Goal: Transaction & Acquisition: Purchase product/service

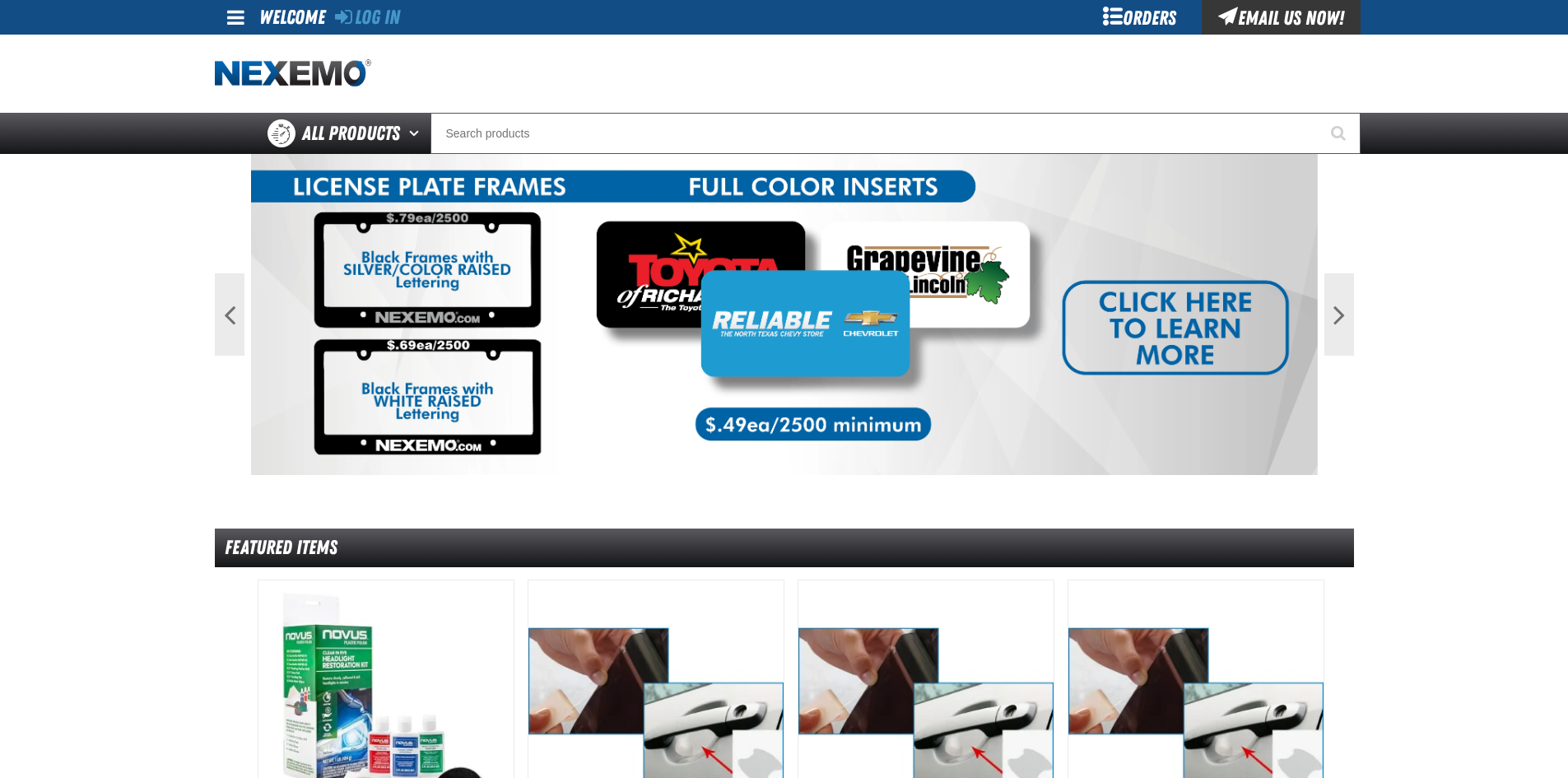
click at [1158, 11] on div "Orders" at bounding box center [1140, 17] width 123 height 34
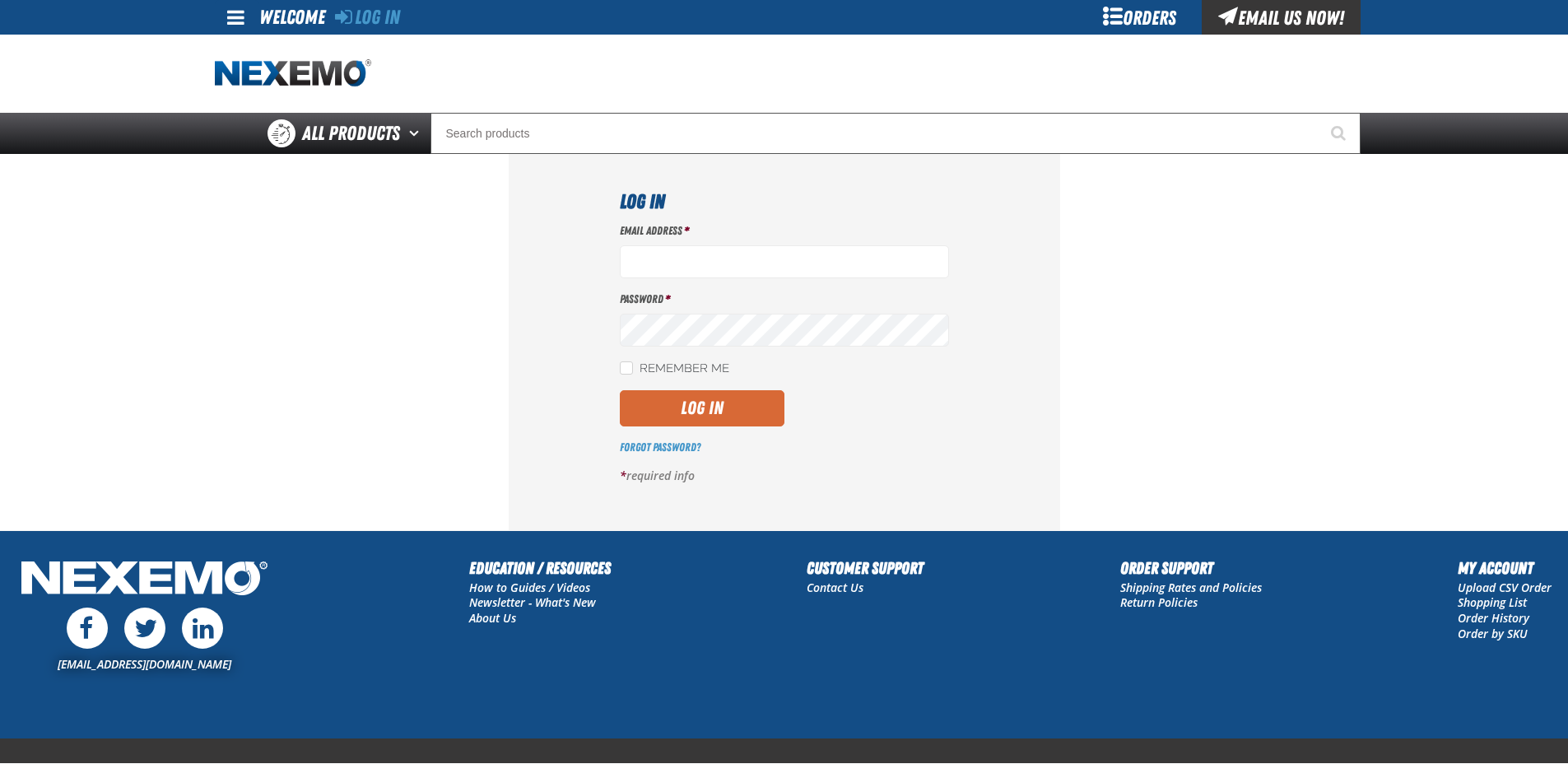
type input "bsmihula@vtaig.com"
click at [723, 397] on button "Log In" at bounding box center [702, 408] width 165 height 36
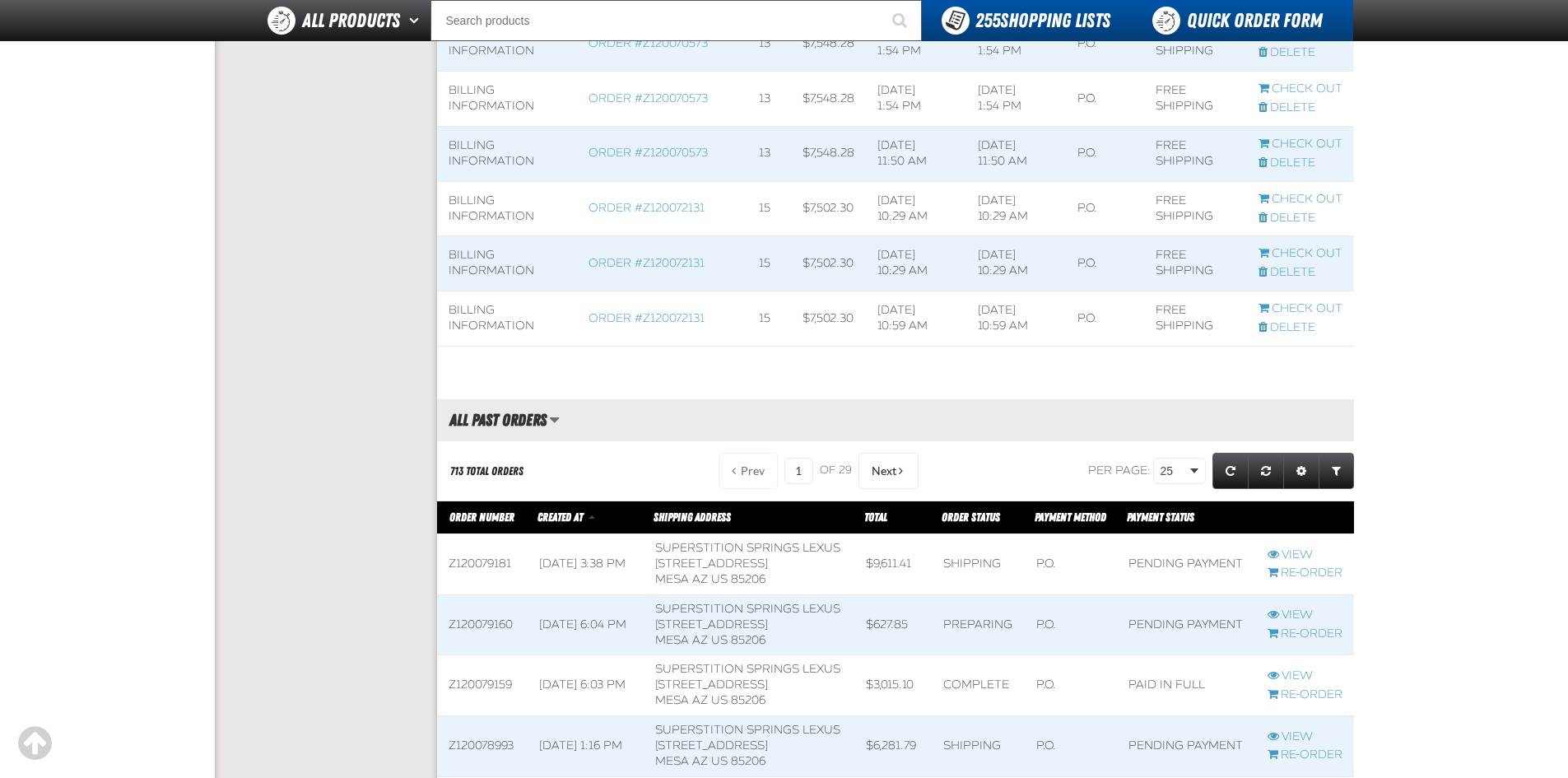
scroll to position [1152, 0]
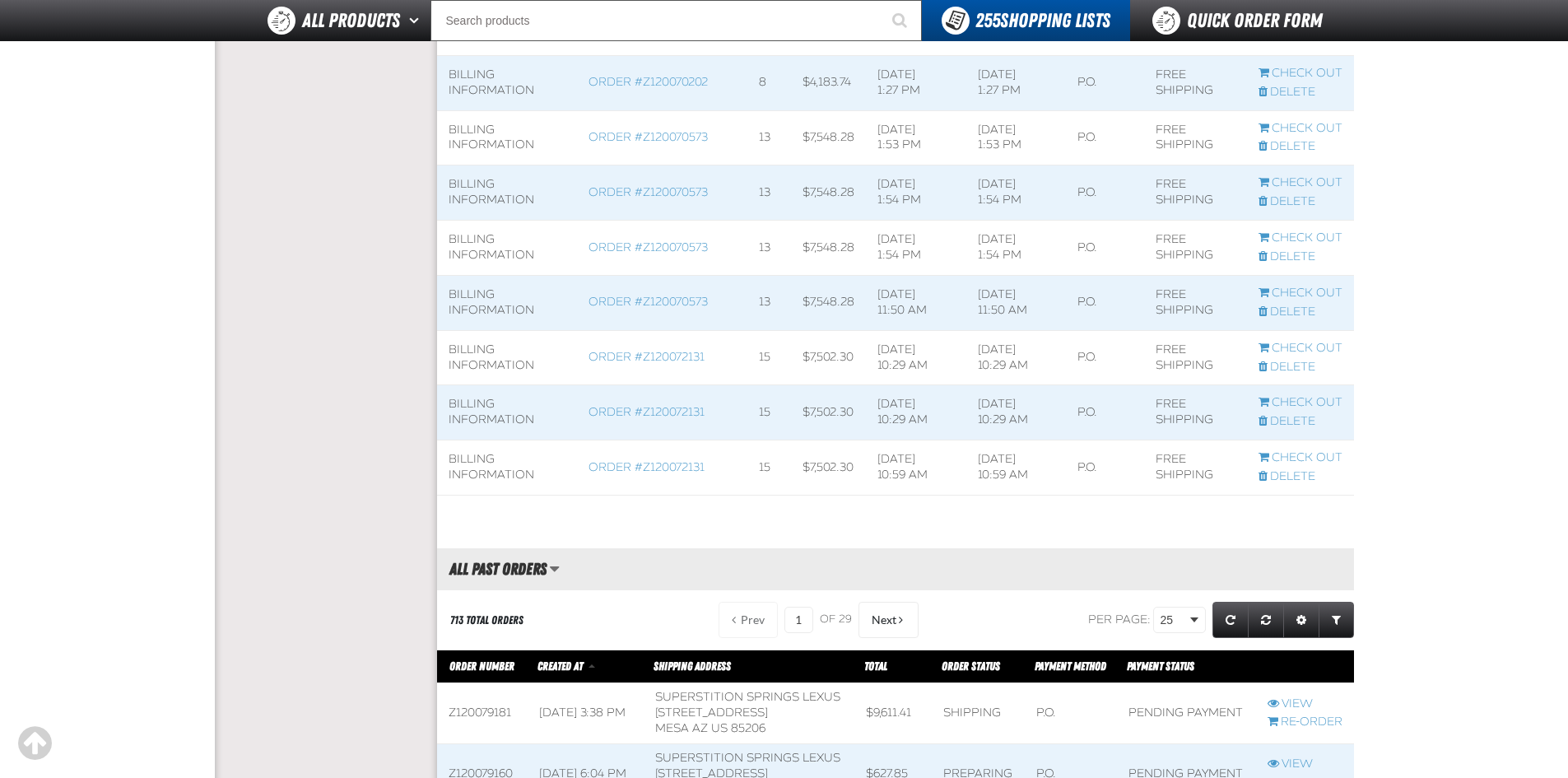
drag, startPoint x: 1209, startPoint y: 13, endPoint x: 1572, endPoint y: 118, distance: 377.9
click at [1210, 13] on link "Quick Order Form" at bounding box center [1241, 20] width 223 height 41
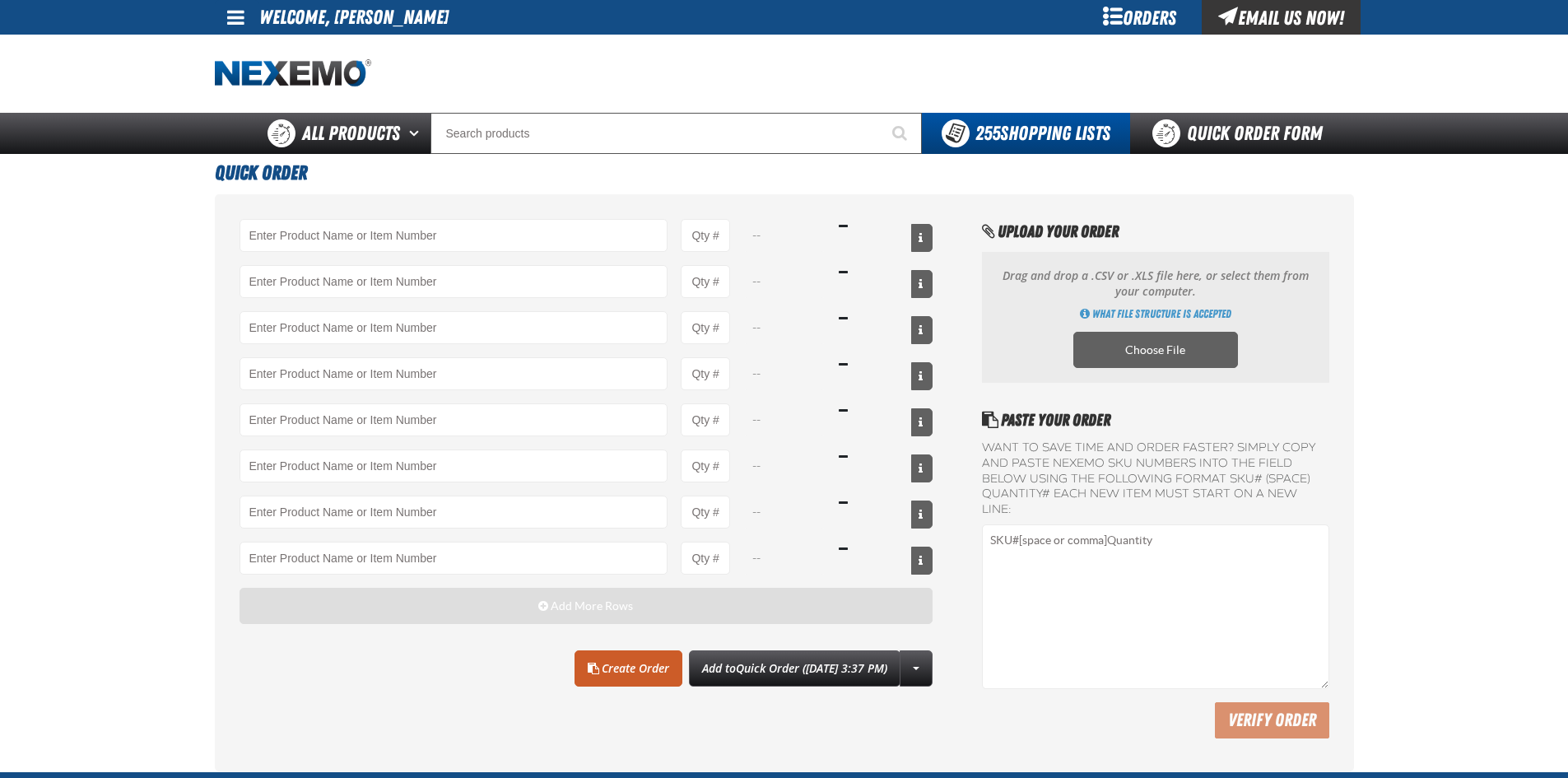
click at [569, 605] on span "Add More Rows" at bounding box center [591, 605] width 82 height 13
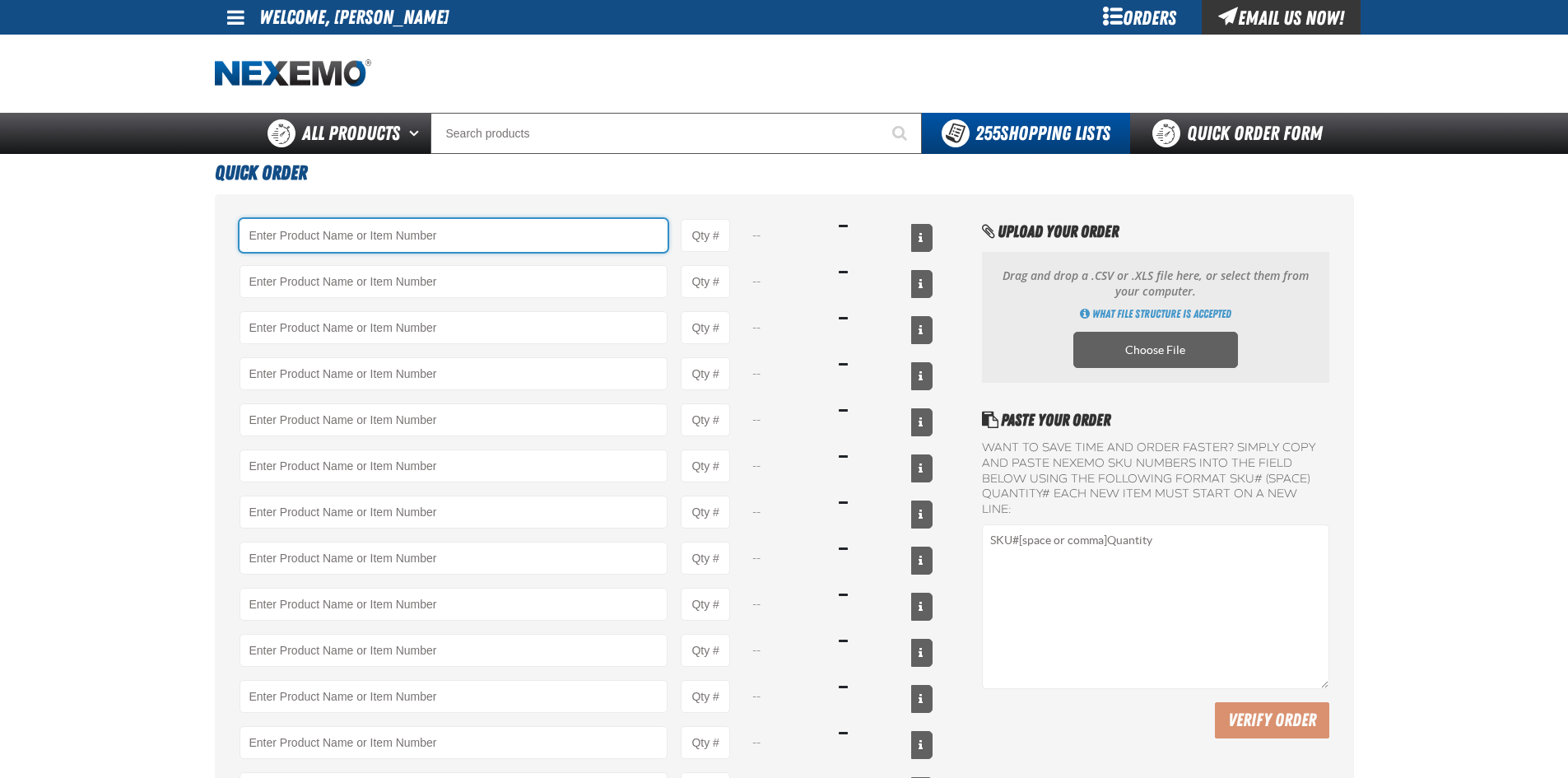
click at [433, 241] on input "Product" at bounding box center [454, 235] width 429 height 33
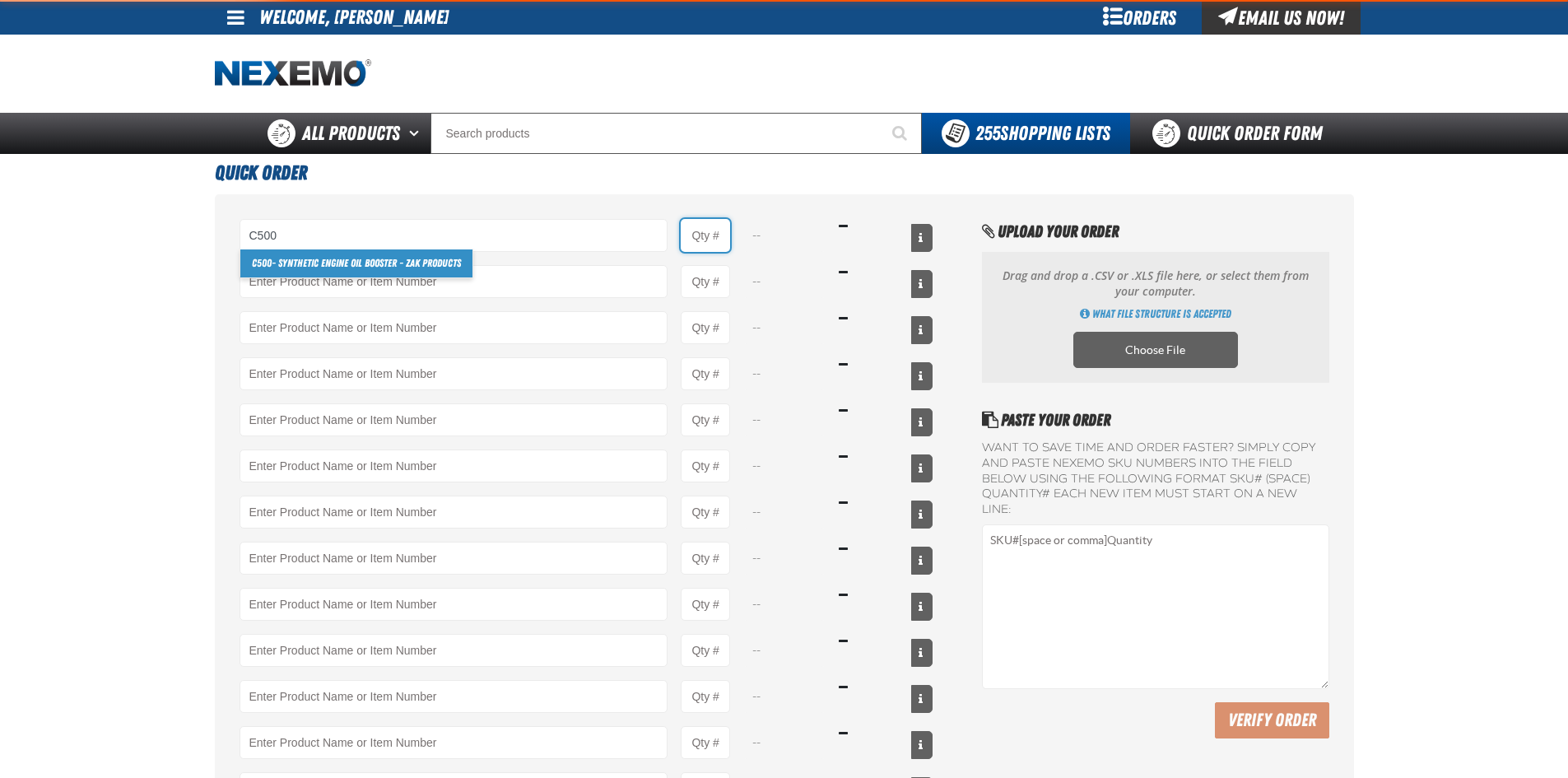
click at [721, 225] on input "Product Quantity" at bounding box center [706, 235] width 49 height 33
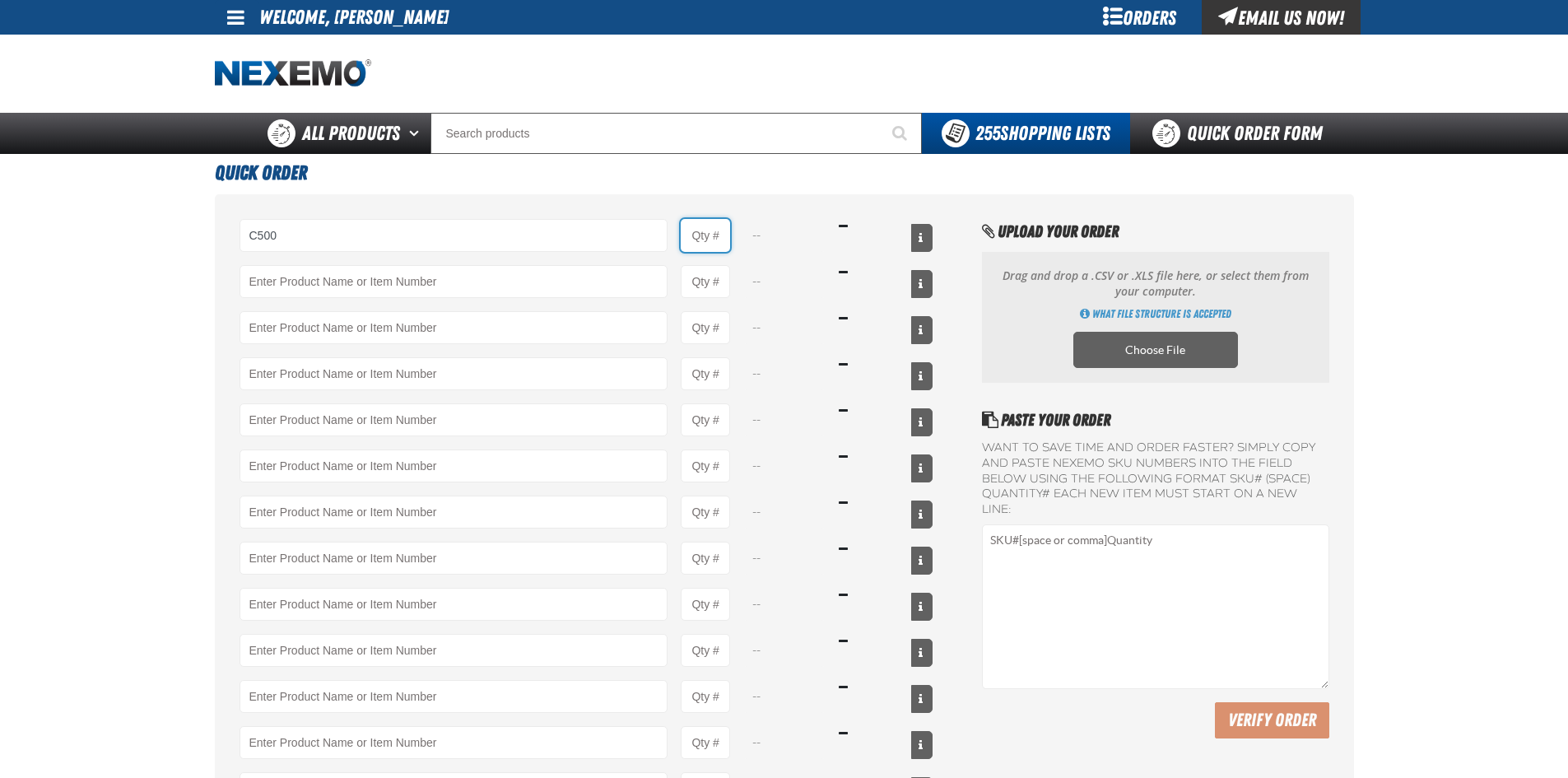
type input "C500 - Synthetic Engine Oil Booster - ZAK Products"
type input "1"
select select "bottle"
click at [723, 232] on input "1" at bounding box center [706, 235] width 49 height 33
type input "72"
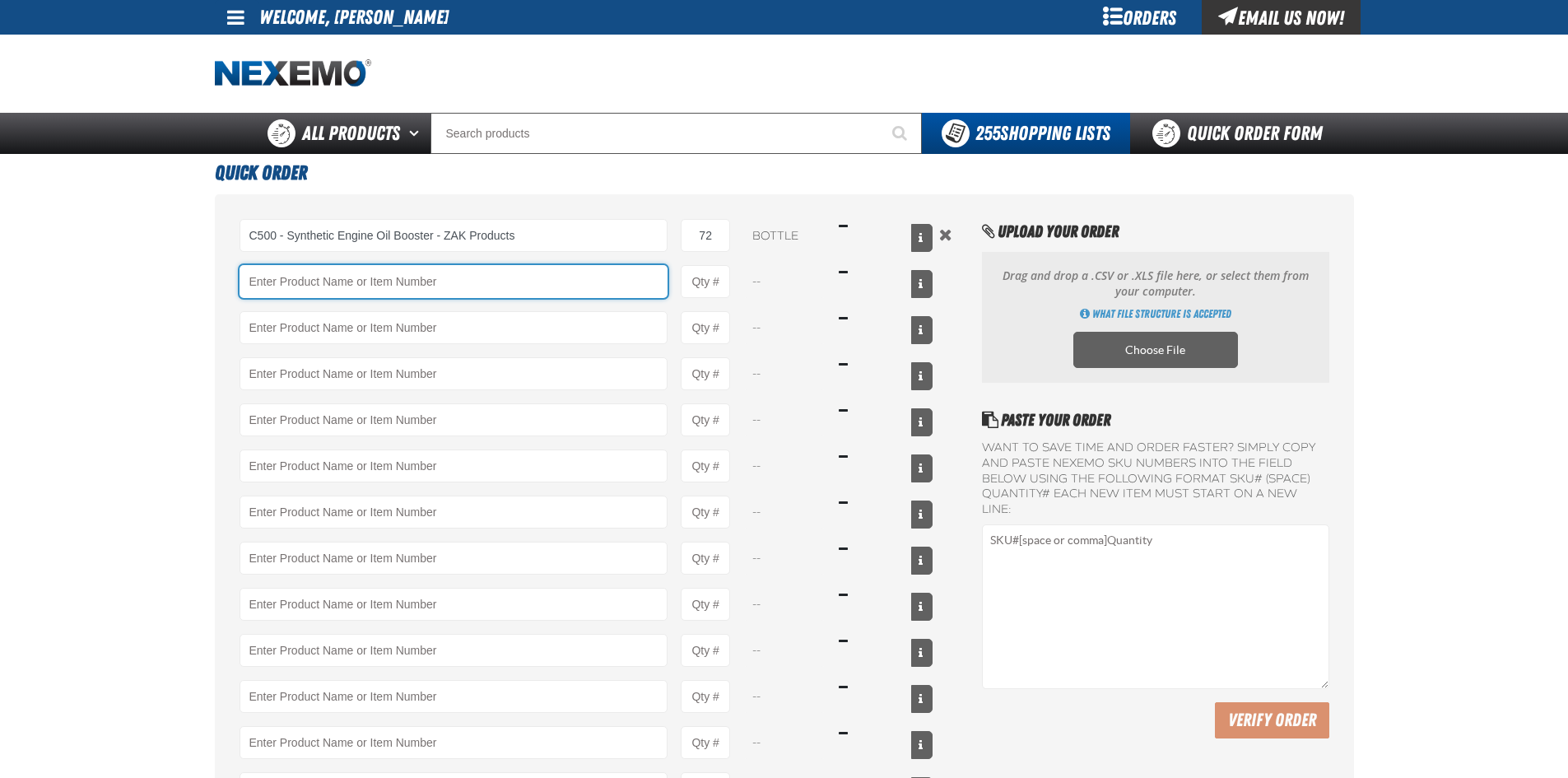
click at [530, 287] on input "Product" at bounding box center [454, 281] width 429 height 33
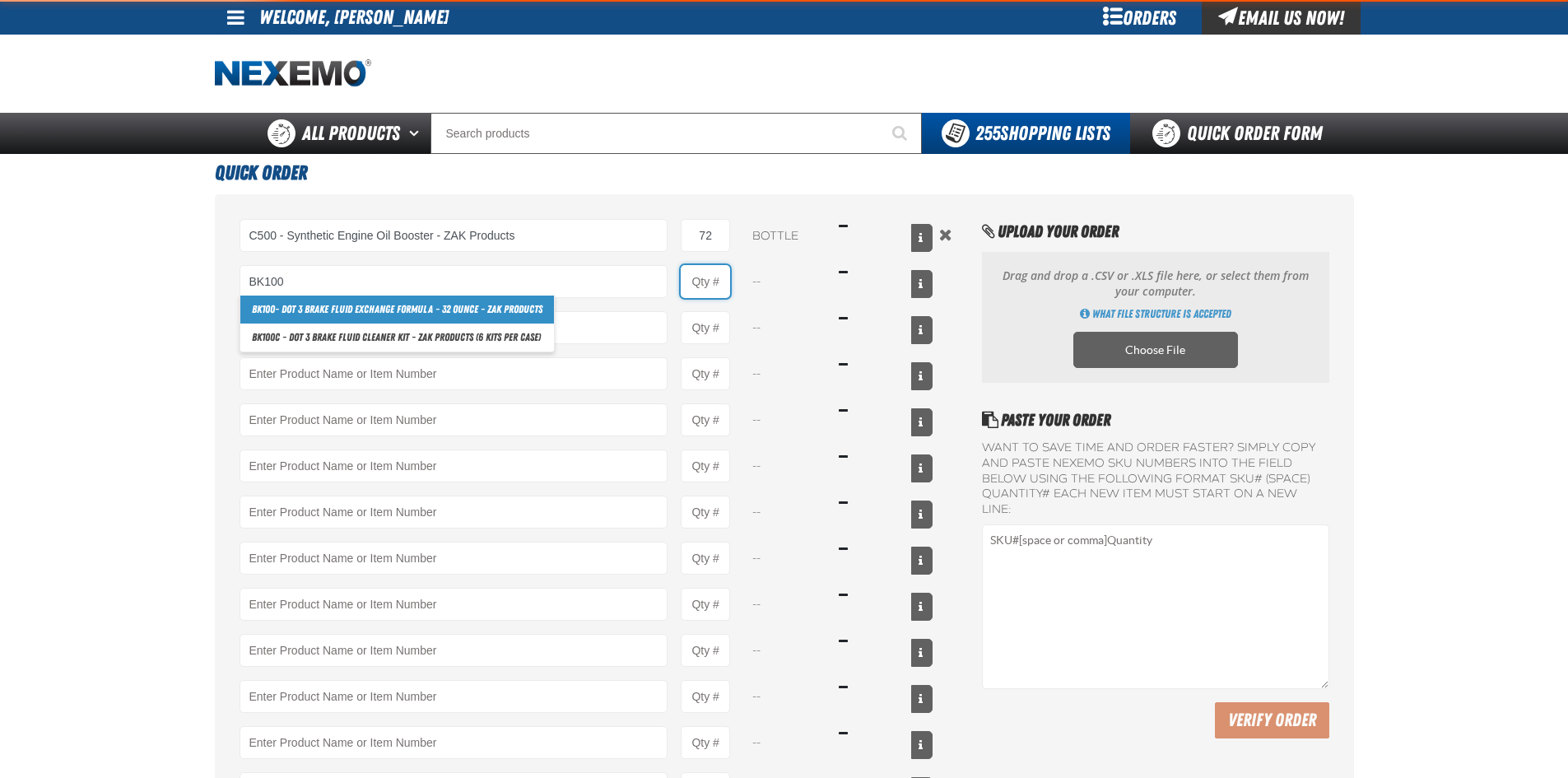
click at [694, 273] on input "Product Quantity" at bounding box center [706, 281] width 49 height 33
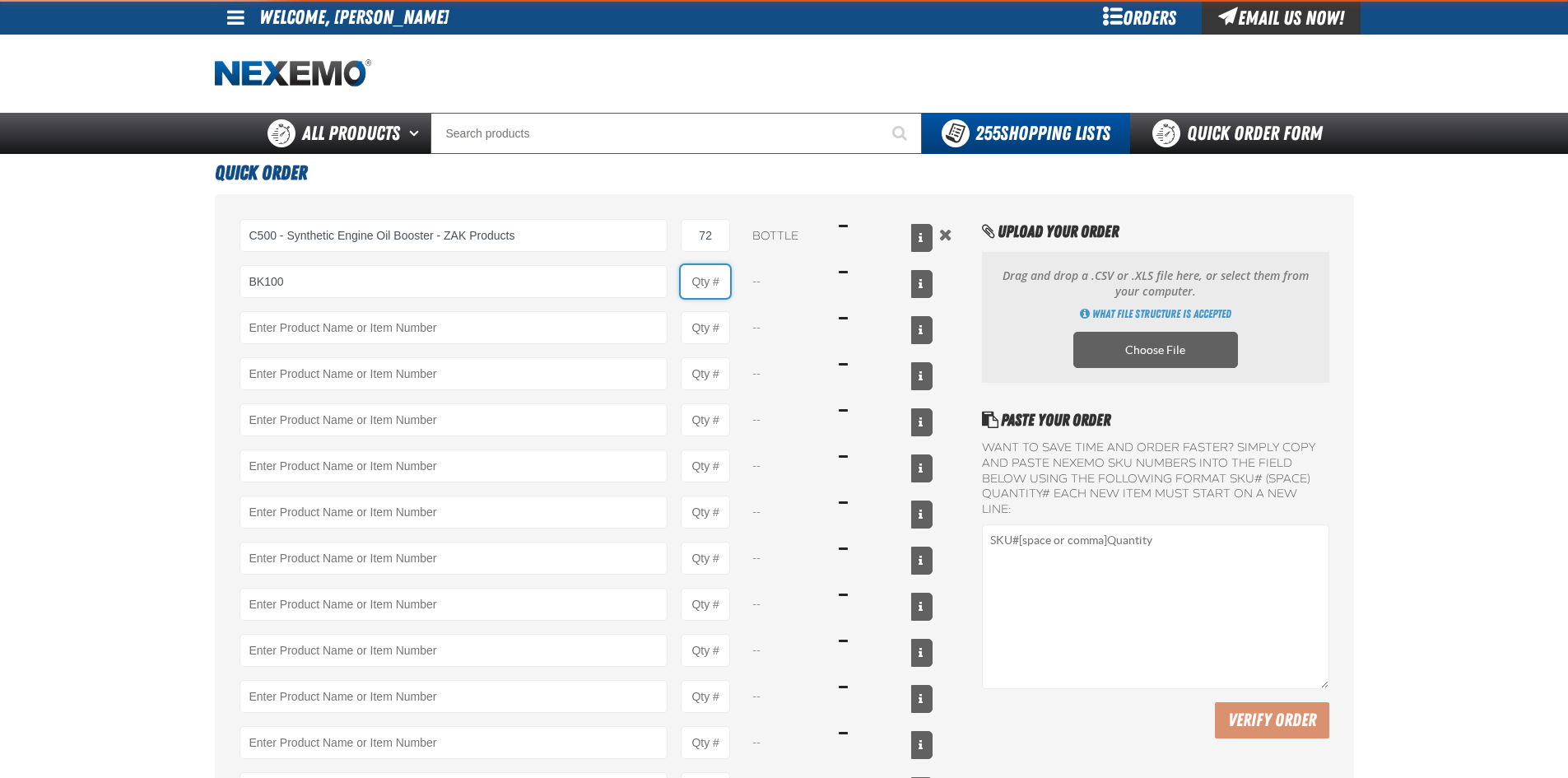
type input "BK100 - DOT 3 Brake Fluid Exchange Formula - 32 Ounce - ZAK Products"
type input "1"
select select "bottle"
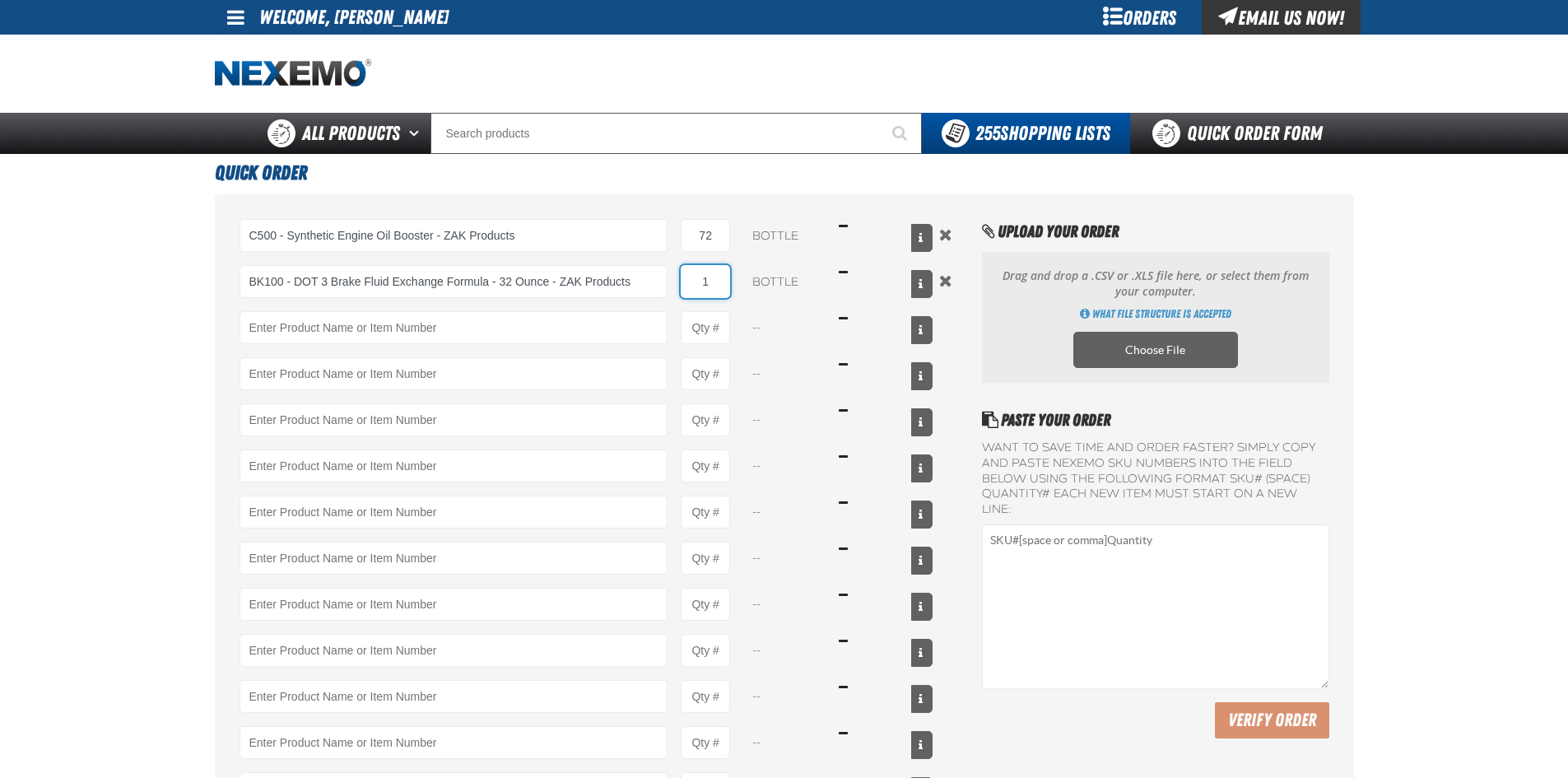
click at [721, 273] on input "1" at bounding box center [706, 281] width 49 height 33
type input "24"
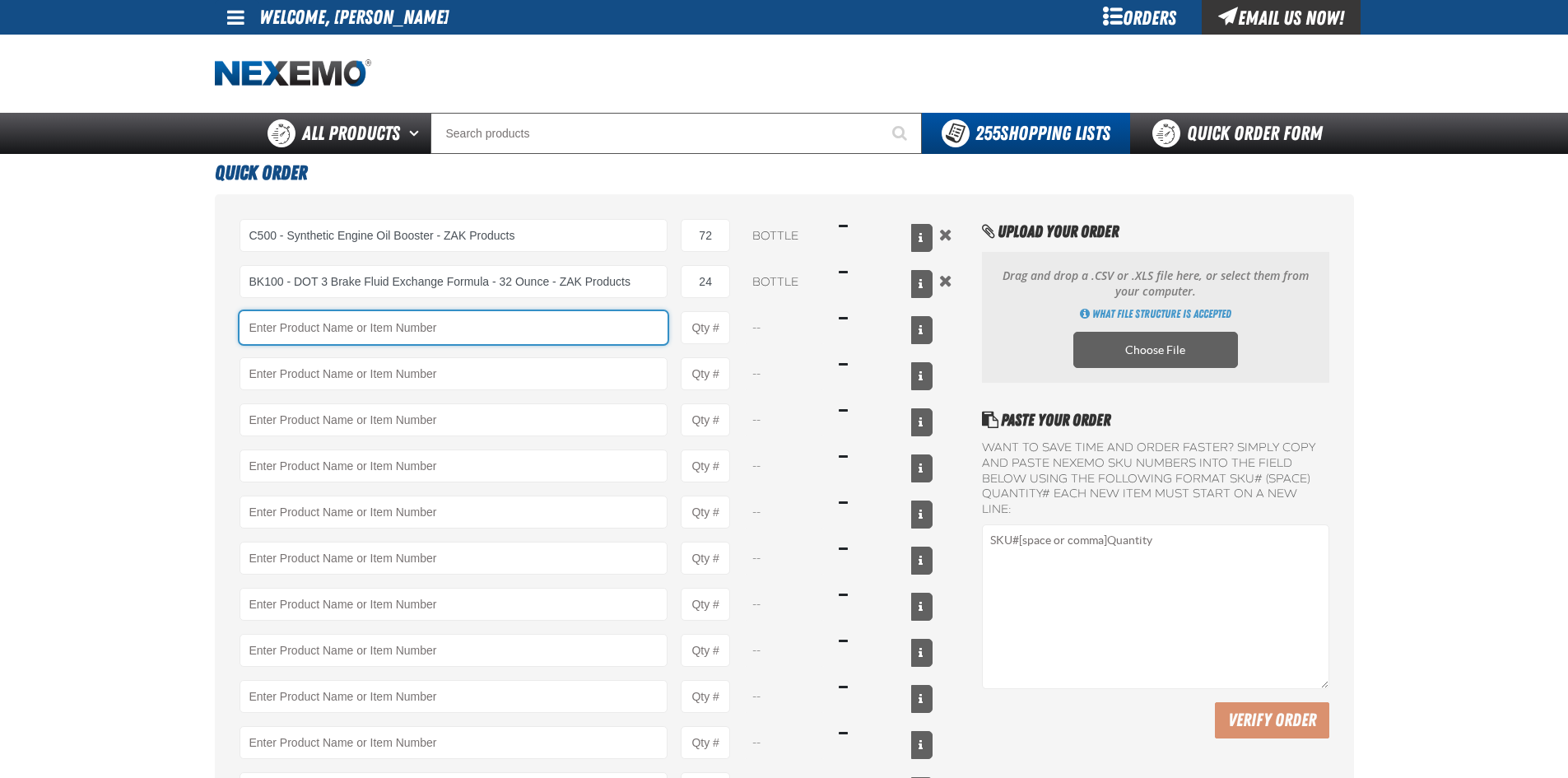
click at [607, 320] on input "Product" at bounding box center [454, 327] width 429 height 33
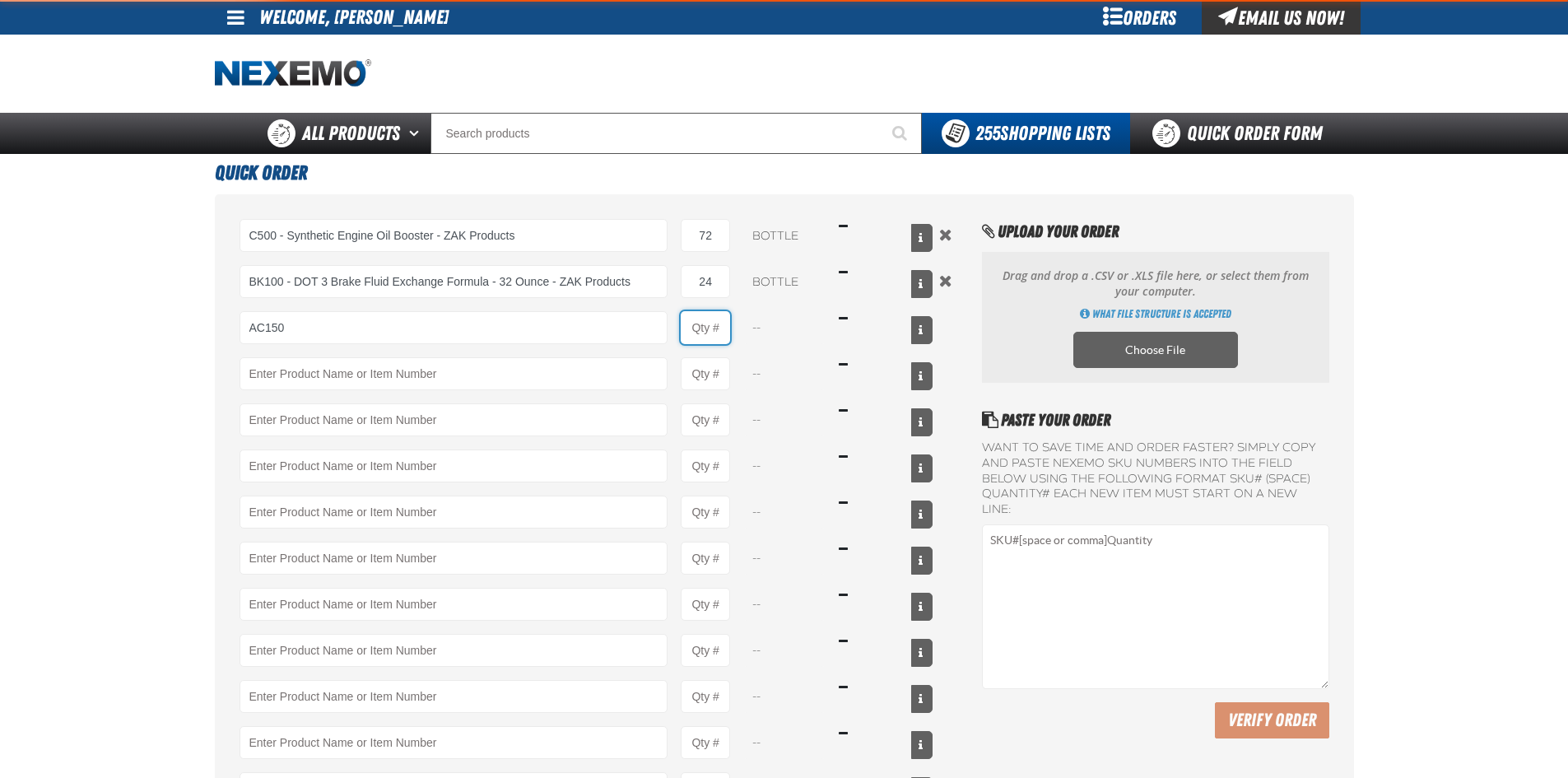
drag, startPoint x: 700, startPoint y: 334, endPoint x: 709, endPoint y: 331, distance: 9.5
click at [705, 332] on input "Product Quantity" at bounding box center [706, 327] width 49 height 33
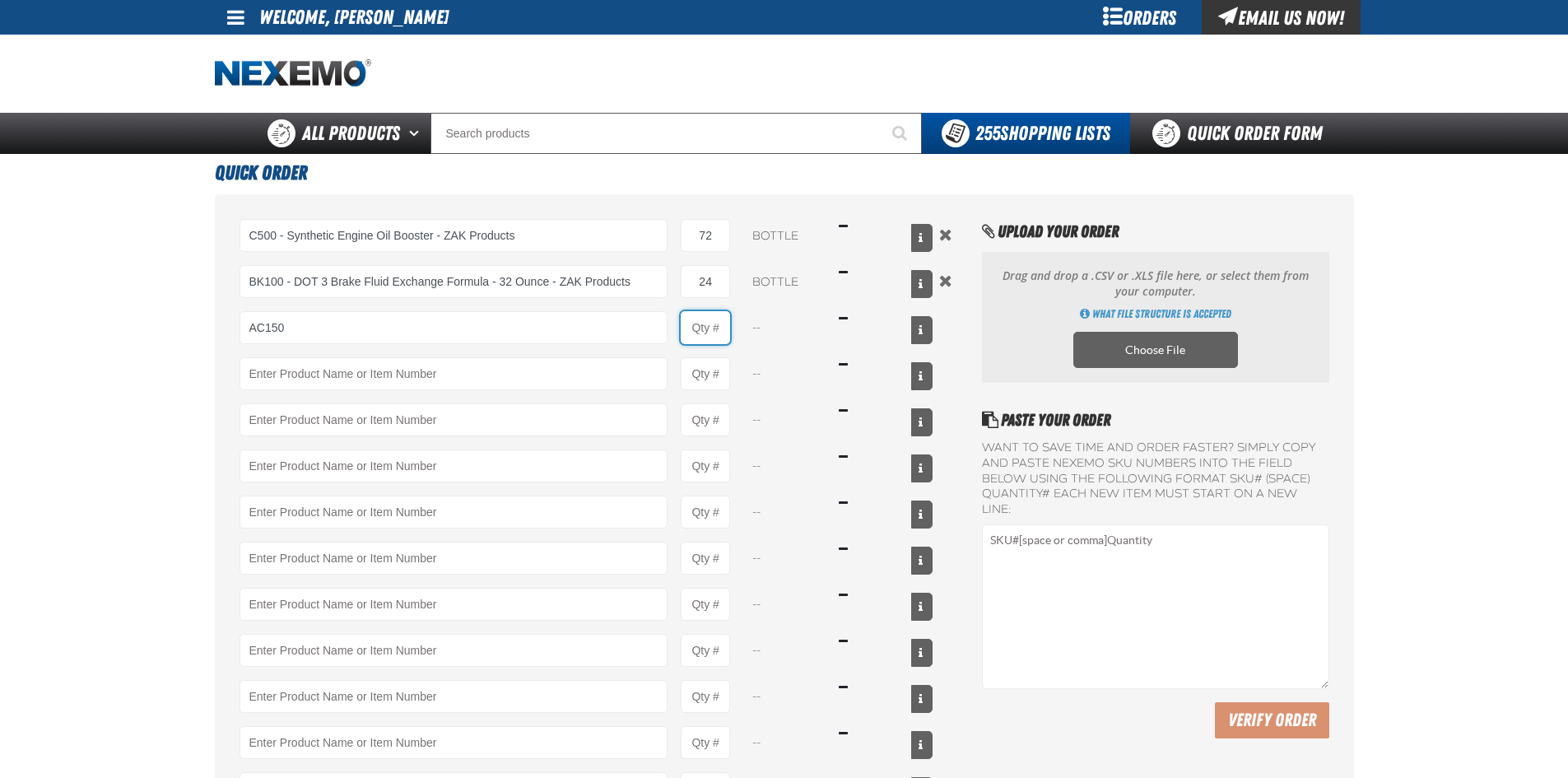
type input "AC150 - Evaporator Core Cleaner - ZAK Products"
type input "1"
click at [719, 328] on input "1" at bounding box center [706, 327] width 49 height 33
select select "can"
type input "24"
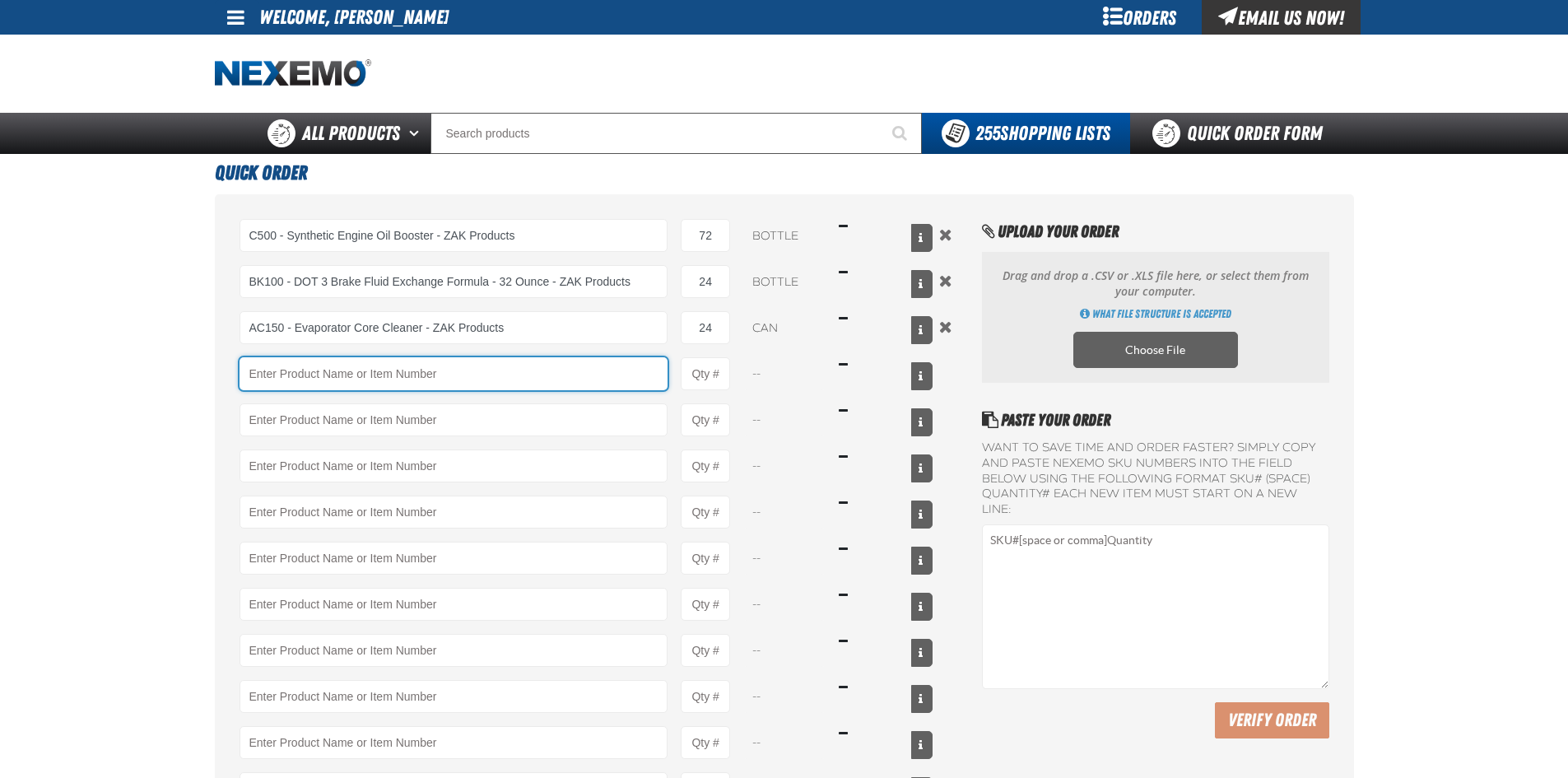
click at [631, 377] on input "Product" at bounding box center [454, 374] width 429 height 33
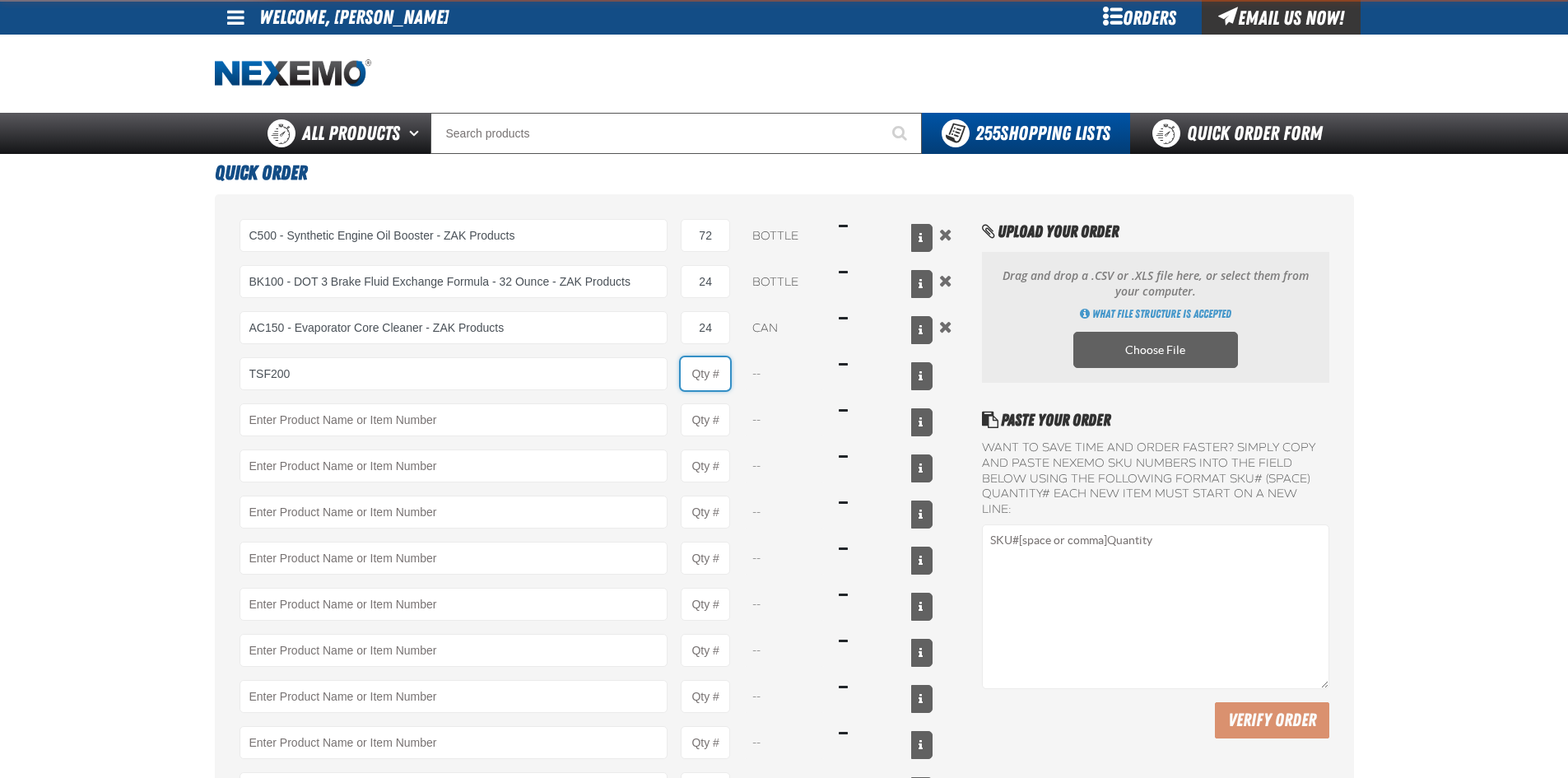
click at [721, 374] on input "Product Quantity" at bounding box center [706, 374] width 49 height 33
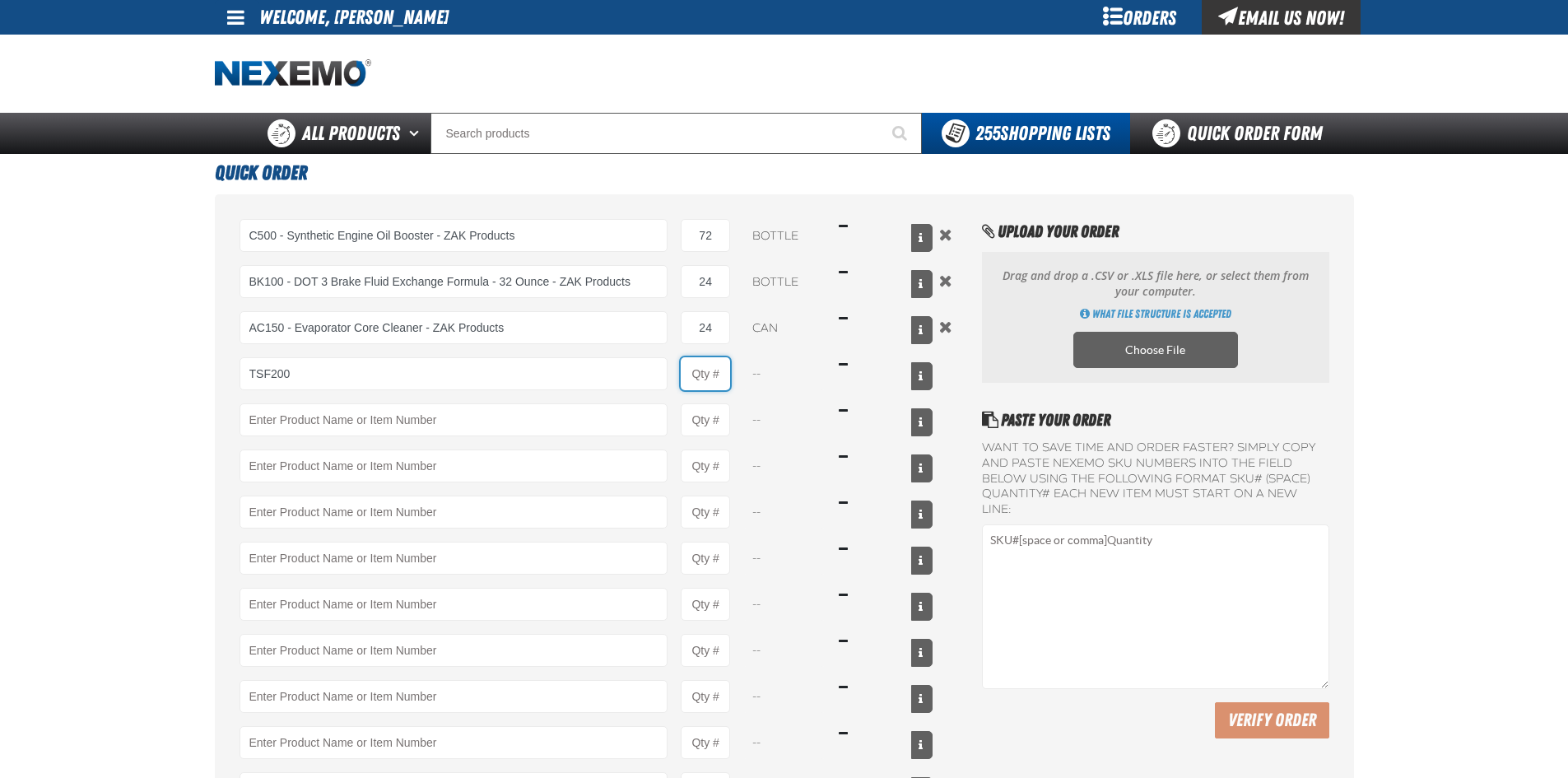
type input "TSF200 - 2-Step GDI Intake Cleaning Service"
type input "1"
click at [729, 374] on input "1" at bounding box center [706, 374] width 49 height 33
select select "kit"
type input "12"
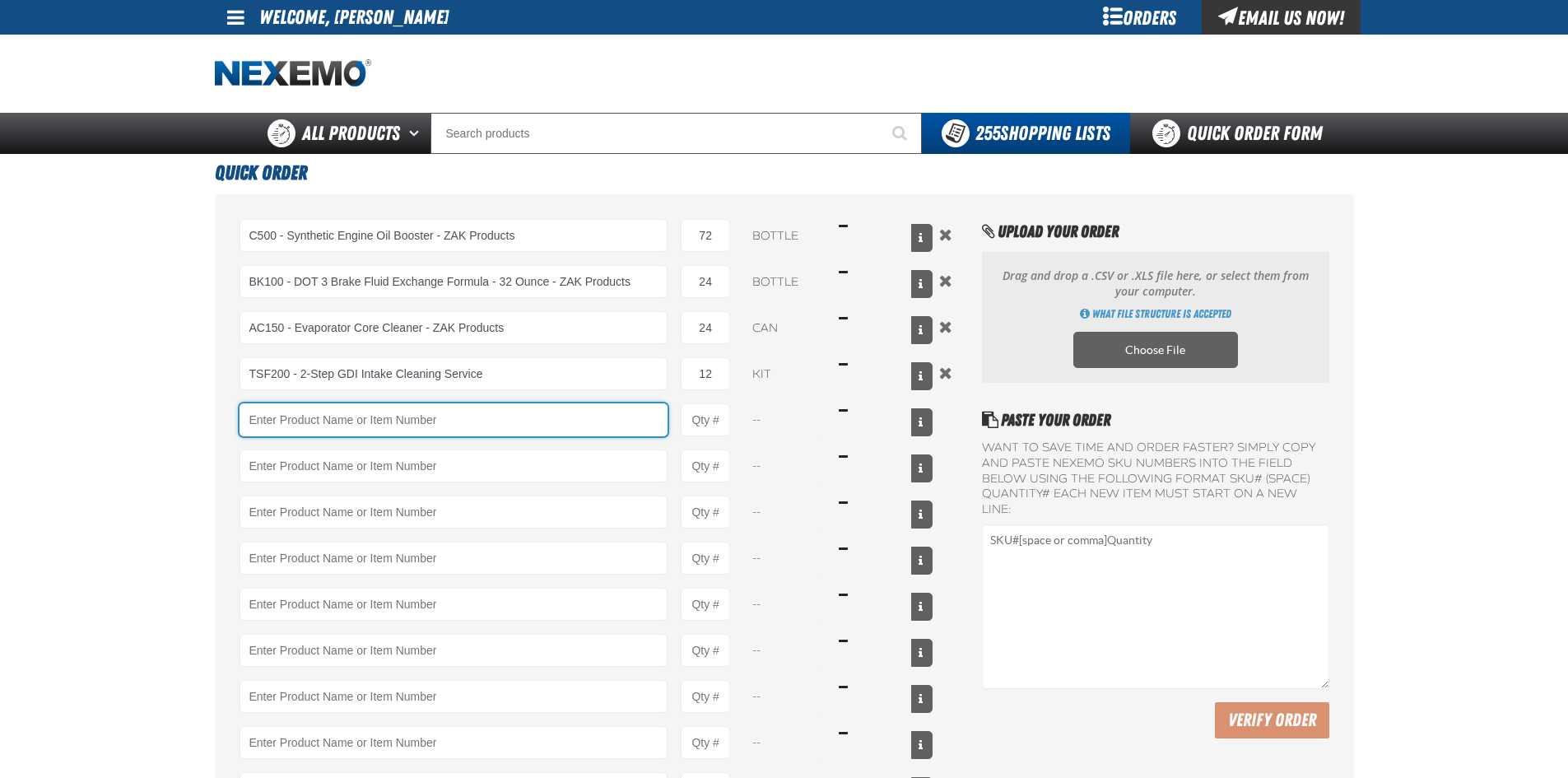
click at [625, 410] on input "Product" at bounding box center [454, 419] width 429 height 33
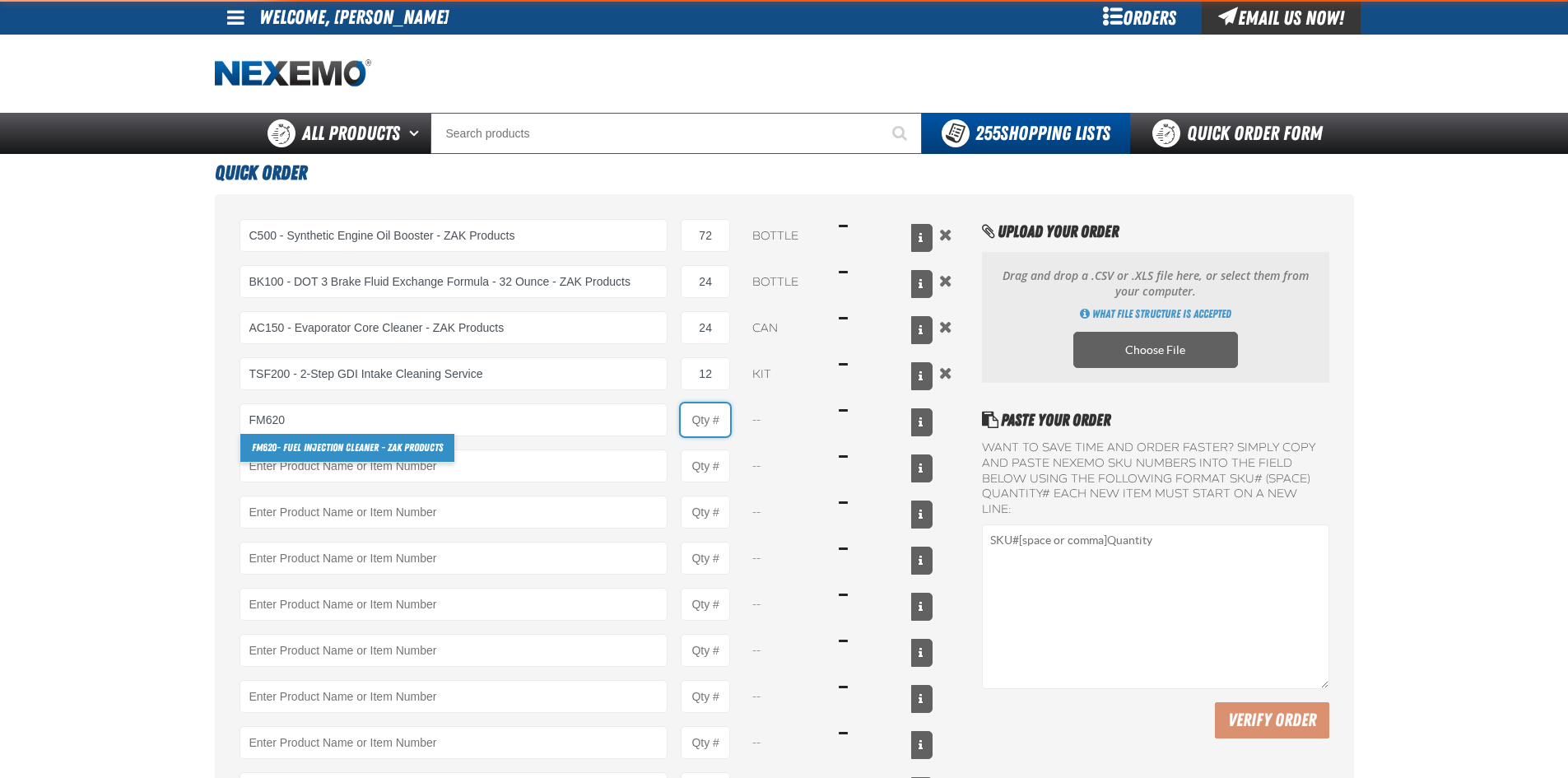
click at [714, 420] on input "Product Quantity" at bounding box center [706, 419] width 49 height 33
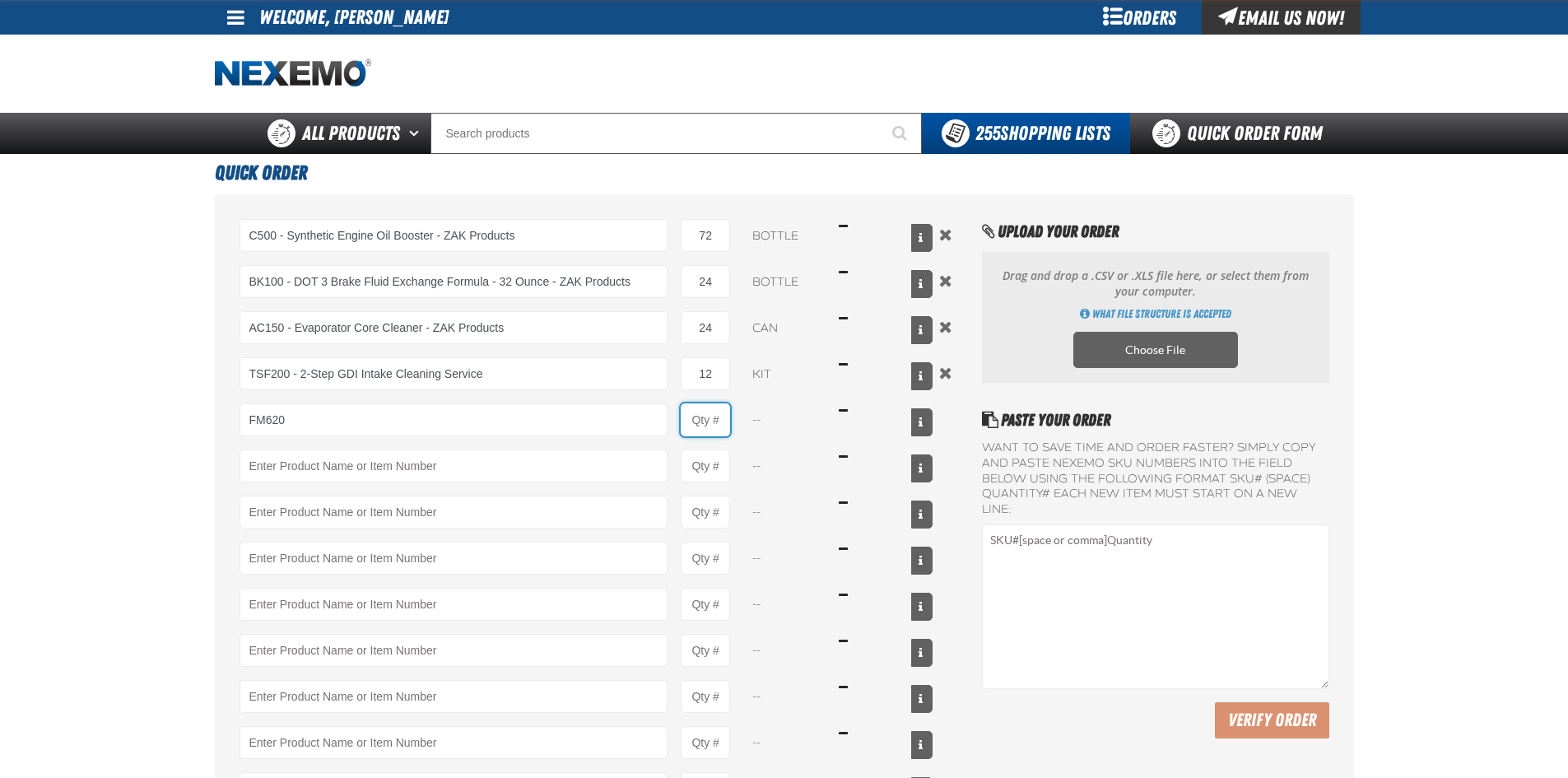
type input "FM620 - Fuel Injection Cleaner - ZAK Products"
type input "1"
select select "bottle"
click at [724, 417] on input "1" at bounding box center [706, 419] width 49 height 33
type input "24"
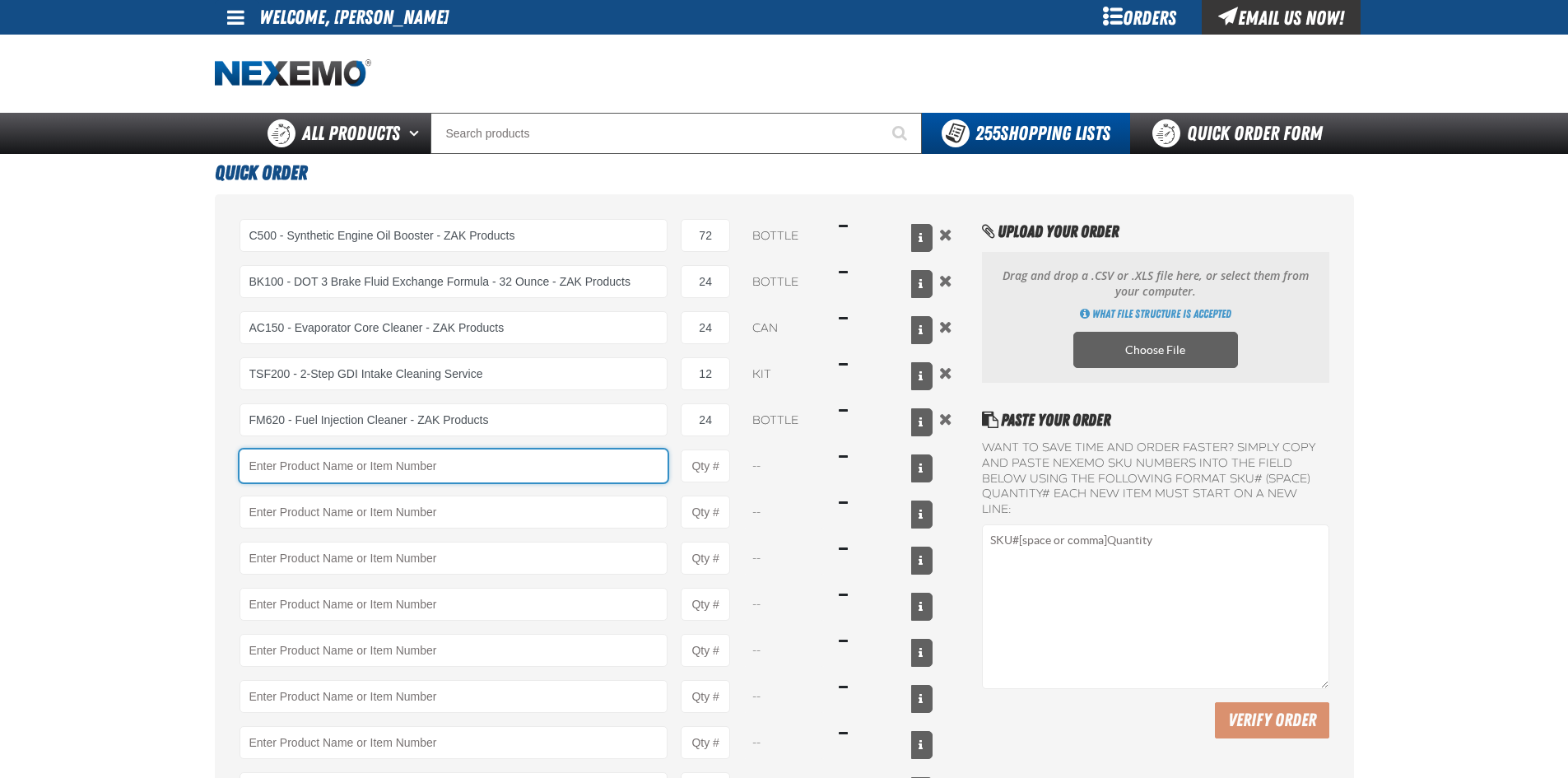
click at [593, 466] on input "Product" at bounding box center [454, 465] width 429 height 33
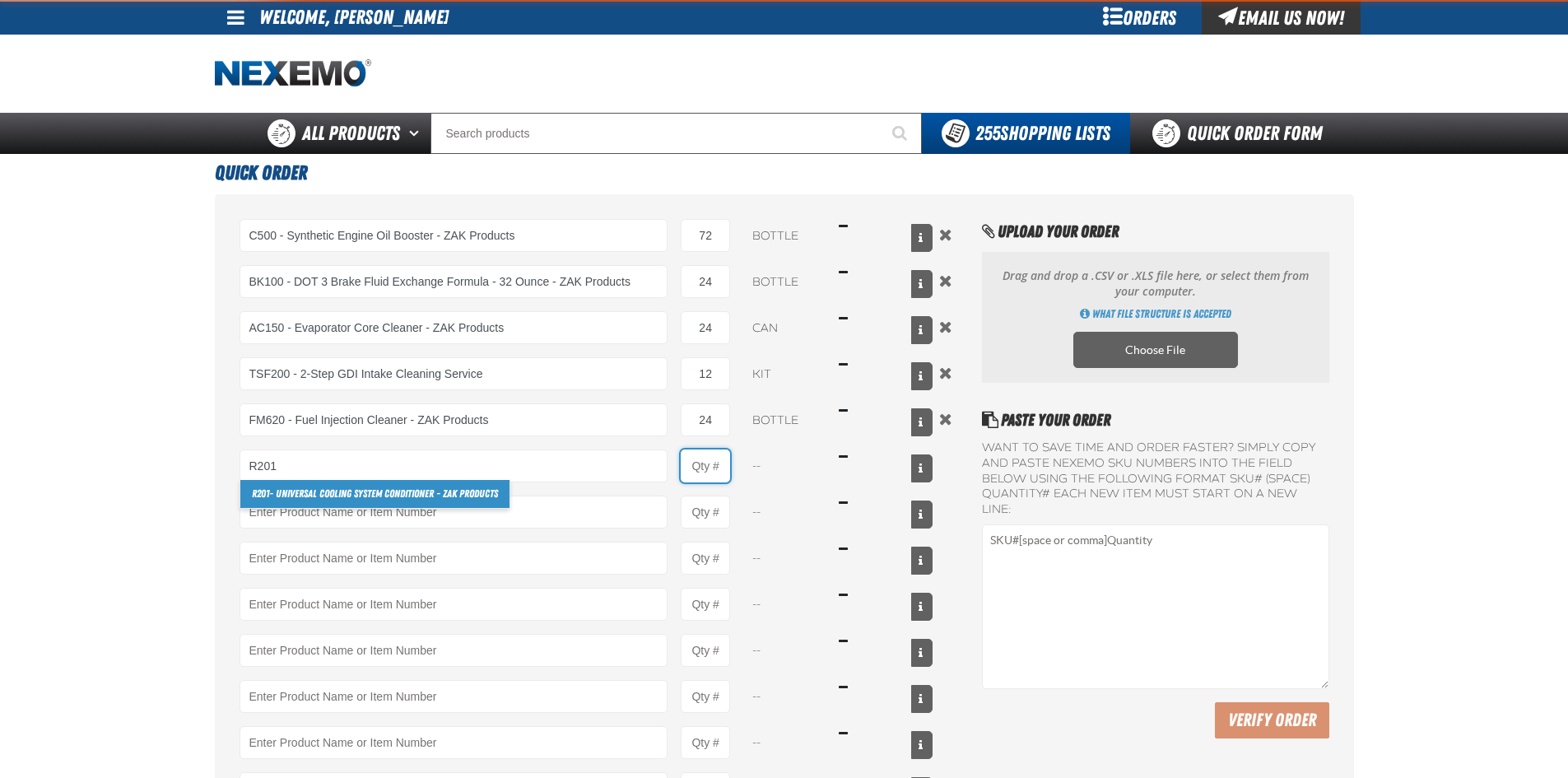
click at [703, 473] on input "Product Quantity" at bounding box center [706, 465] width 49 height 33
type input "R201 - Universal Cooling System Conditioner - ZAK Products"
type input "1"
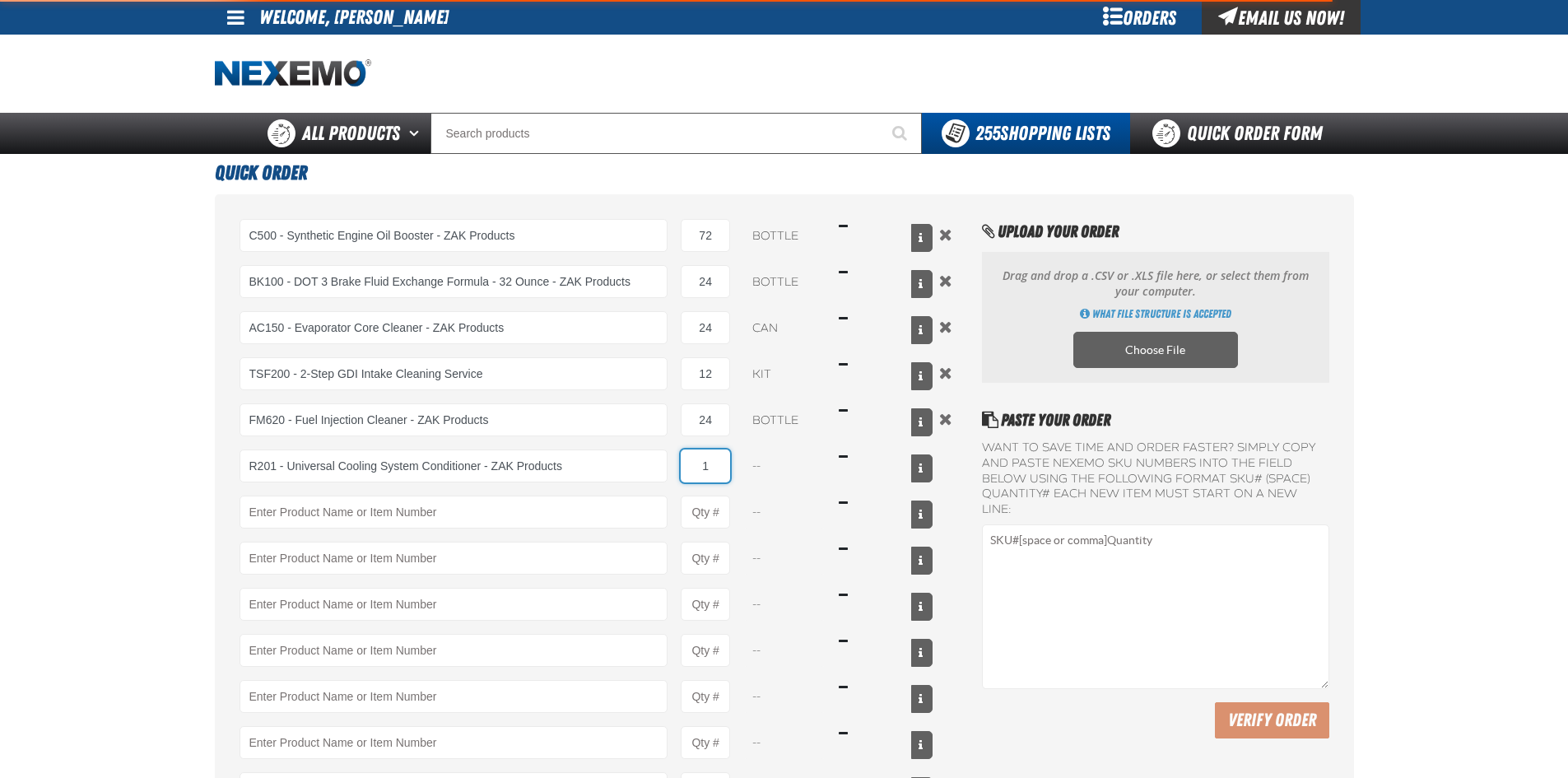
select select "bottle"
click at [720, 471] on input "1" at bounding box center [706, 465] width 49 height 33
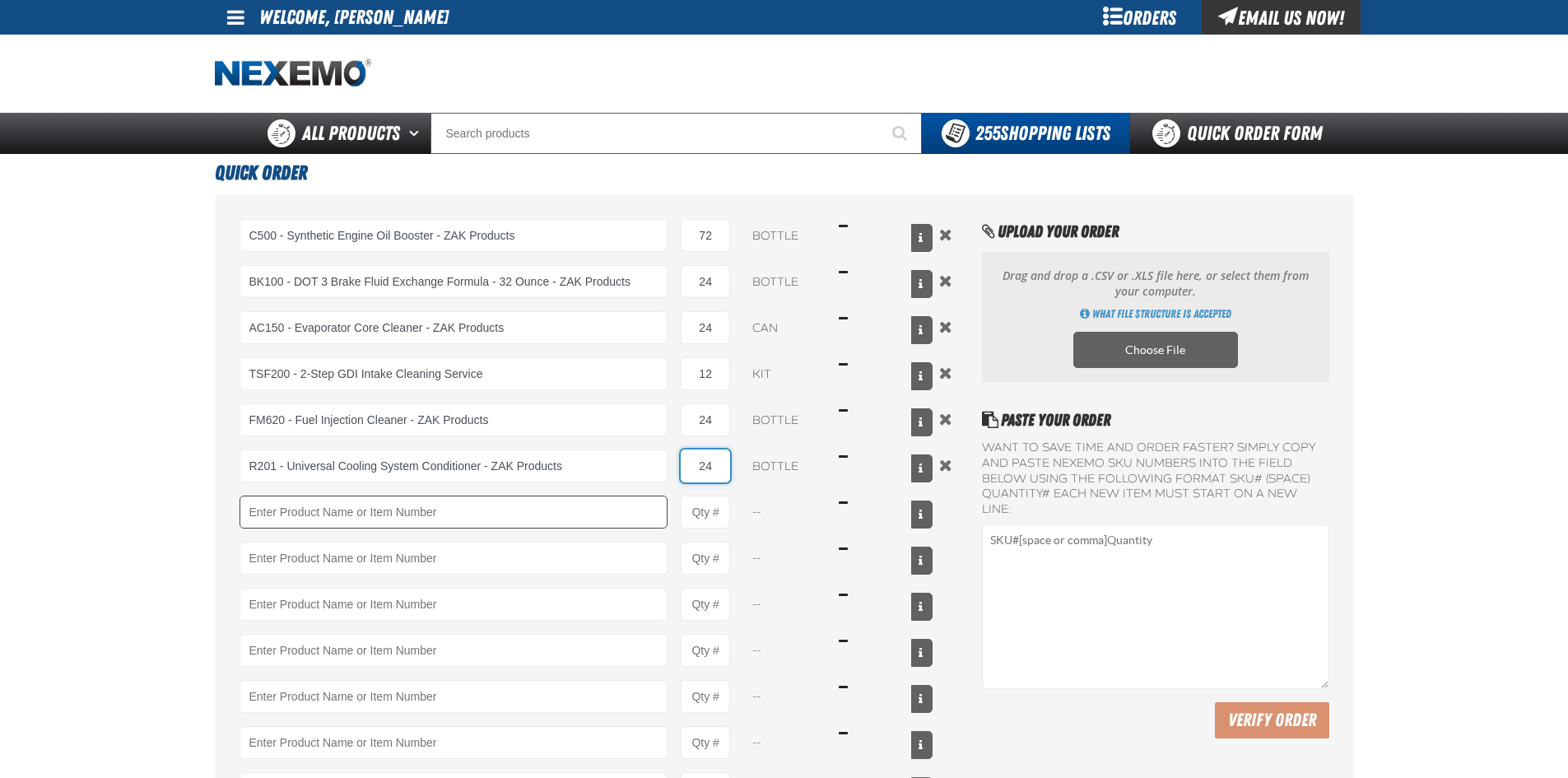
type input "24"
click at [568, 528] on input "Product" at bounding box center [454, 512] width 429 height 33
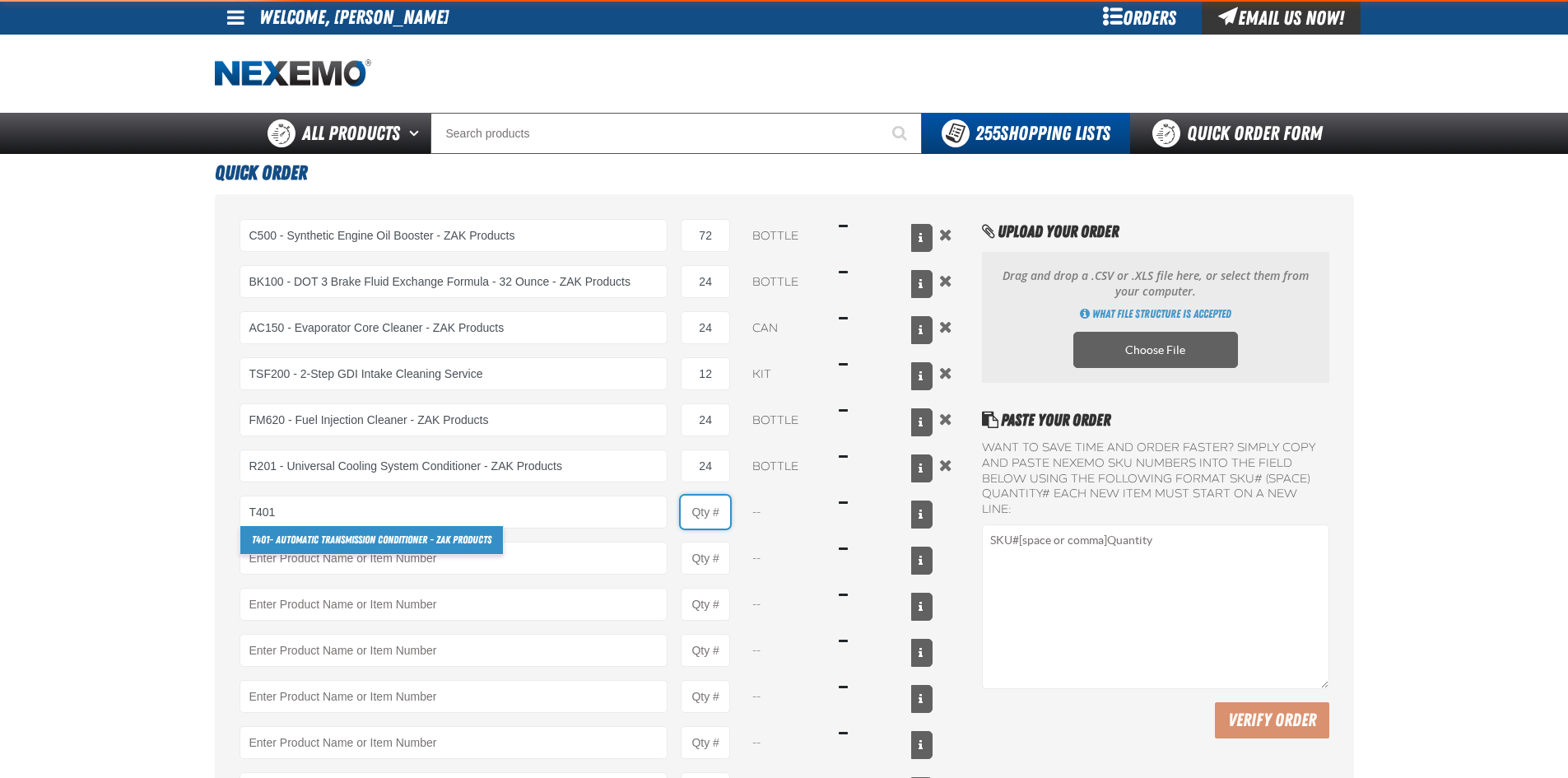
click at [709, 513] on input "Product Quantity" at bounding box center [706, 512] width 49 height 33
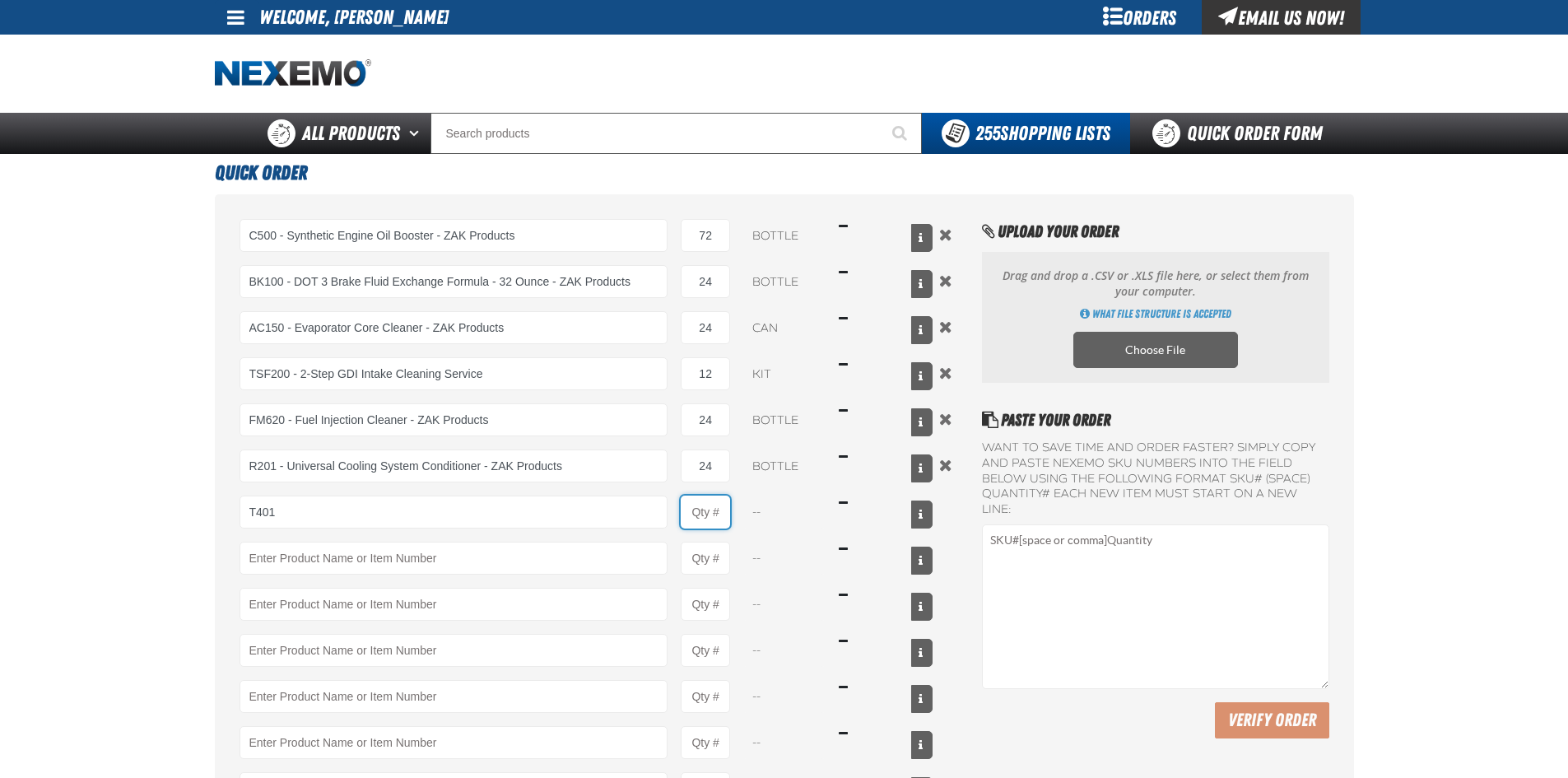
type input "T401 - Automatic Transmission Conditioner - ZAK Products"
type input "1"
click at [723, 510] on input "1" at bounding box center [706, 512] width 49 height 33
select select "bottle"
type input "24"
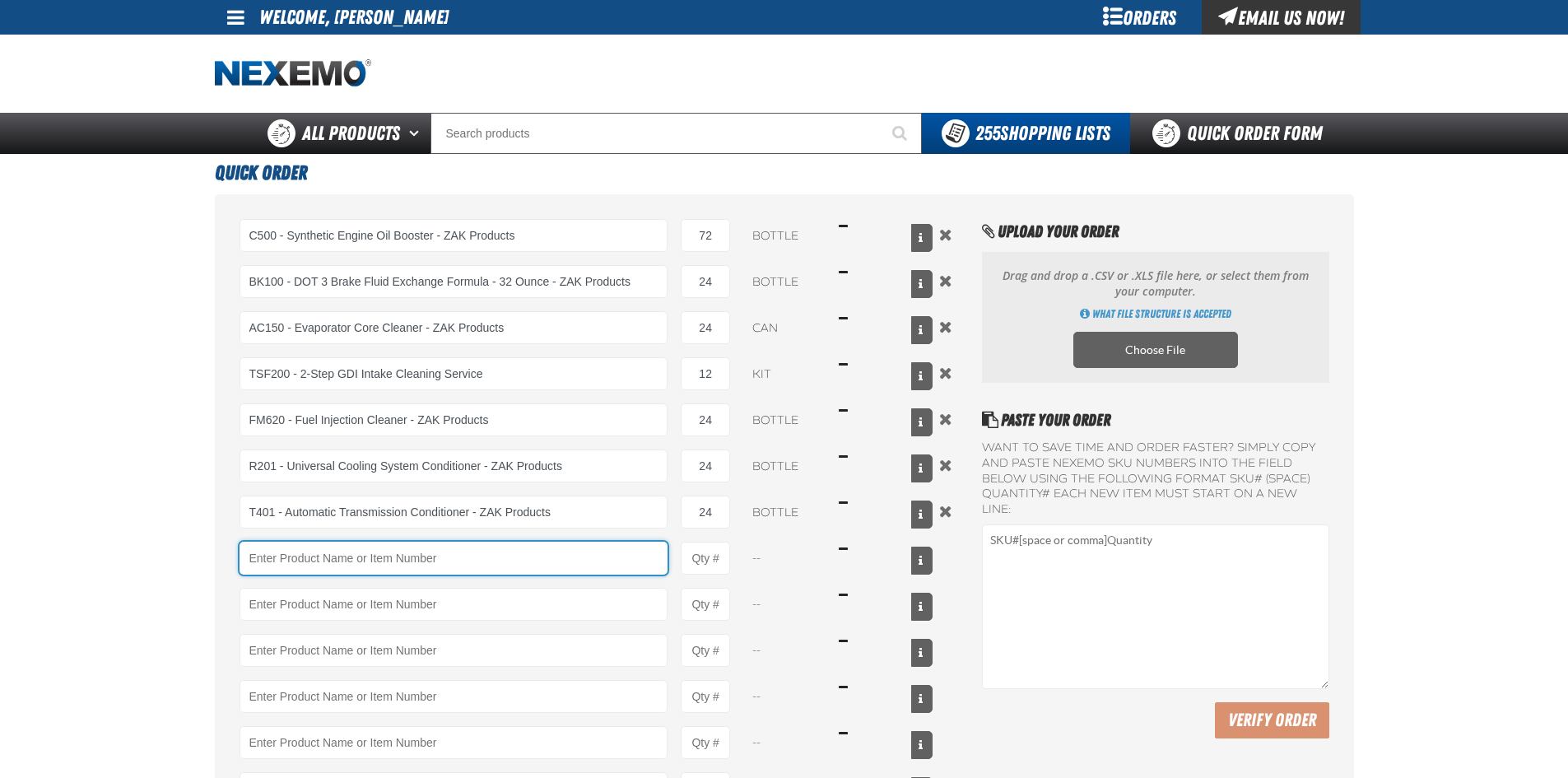
click at [512, 567] on input "Product" at bounding box center [454, 558] width 429 height 33
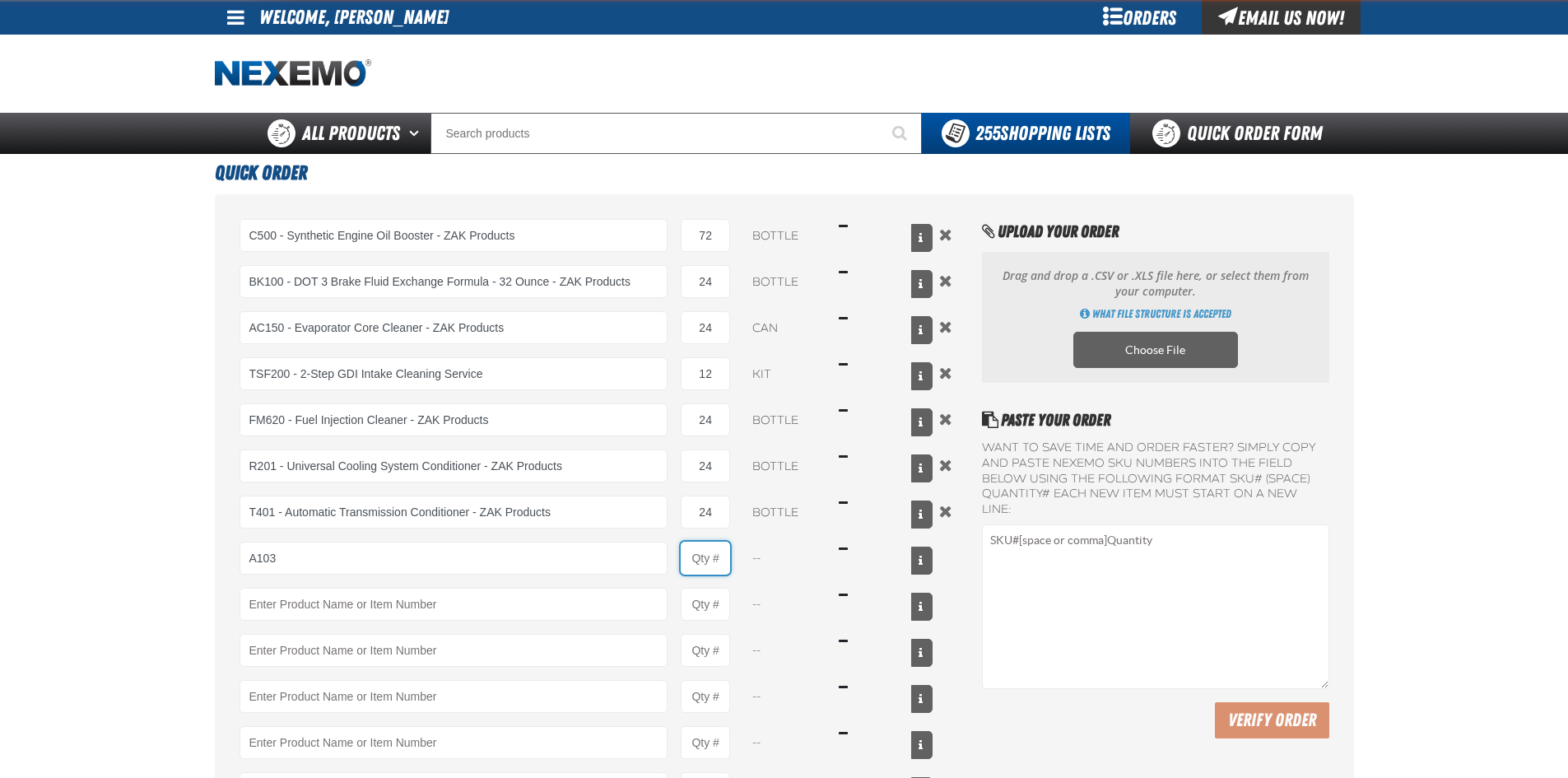
click at [719, 561] on input "Product Quantity" at bounding box center [706, 558] width 49 height 33
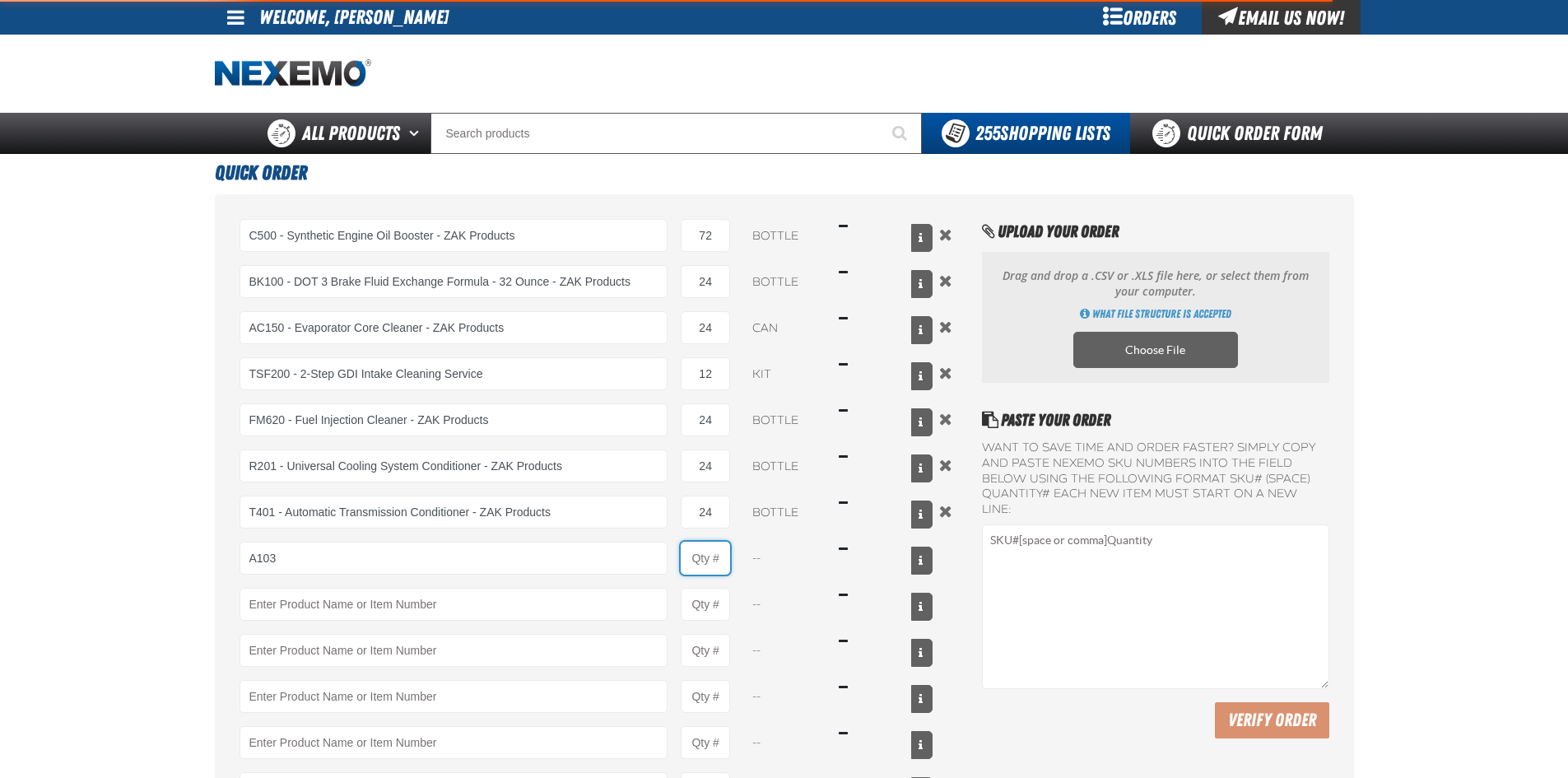
type input "A103 - Throttle Body and Intake Cleaner - ZAK Products"
type input "1"
select select "can"
click at [723, 561] on input "1" at bounding box center [706, 558] width 49 height 33
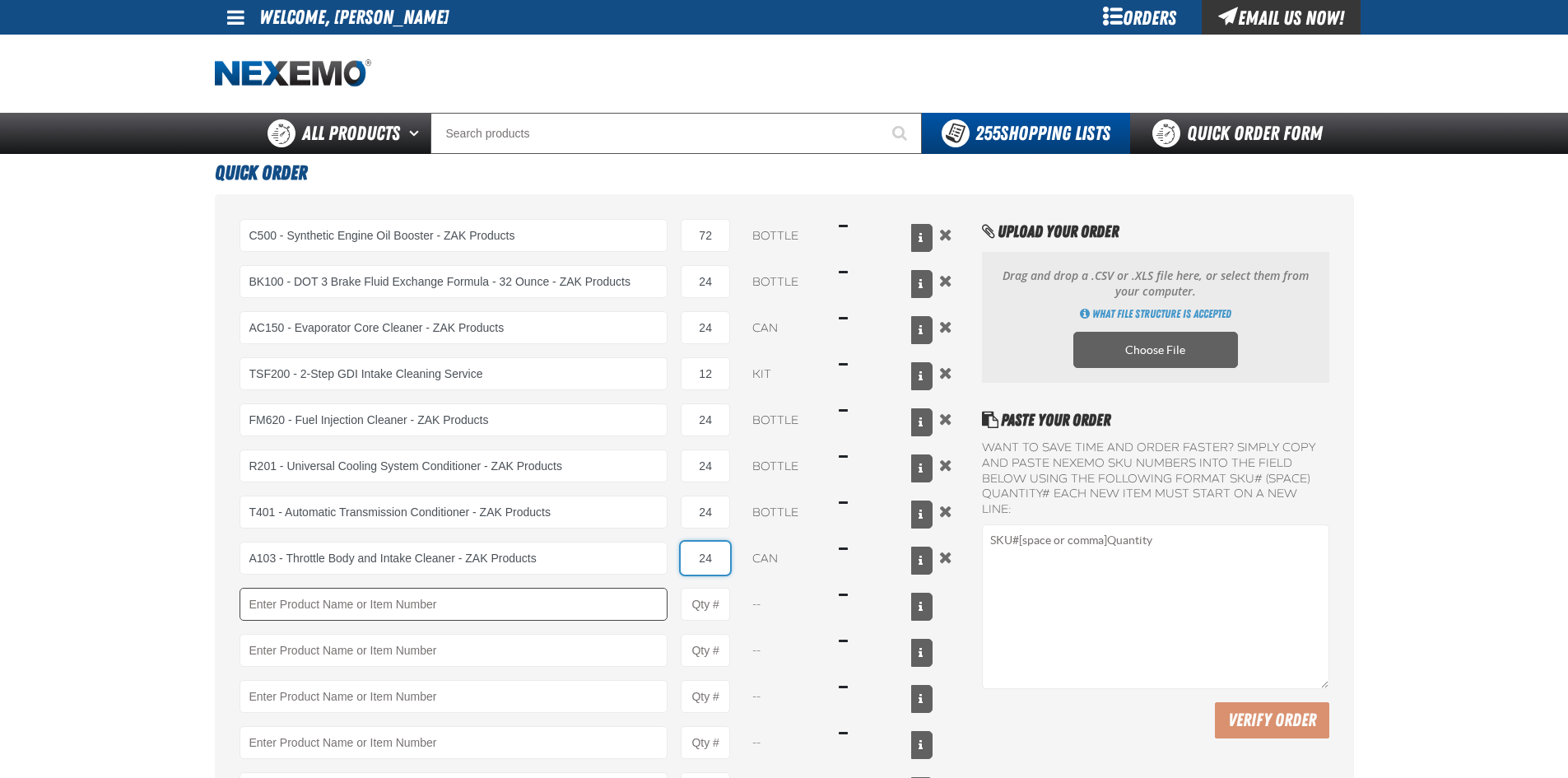
type input "24"
click at [538, 603] on input "Product" at bounding box center [454, 604] width 429 height 33
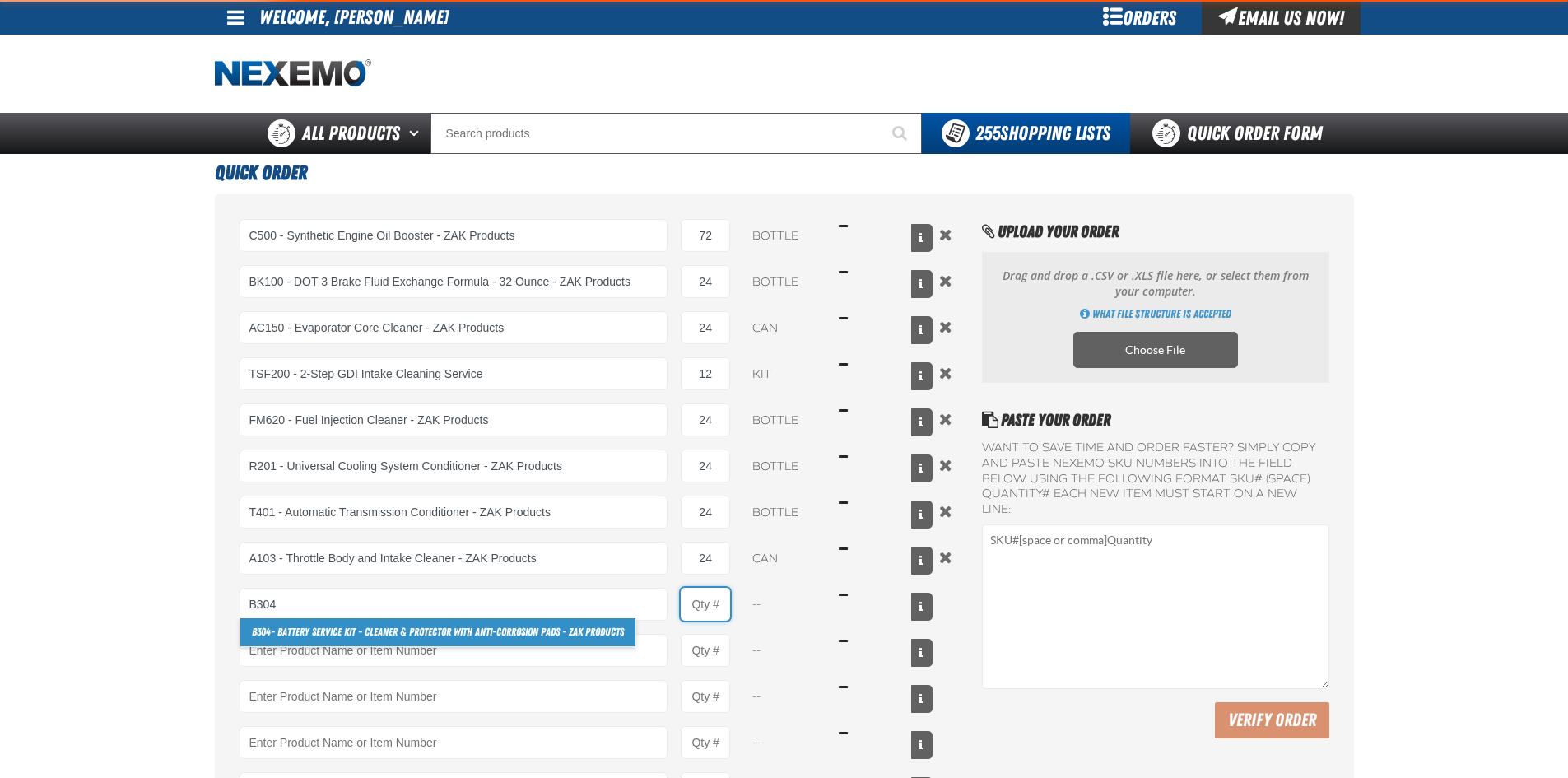
click at [725, 609] on input "Product Quantity" at bounding box center [706, 604] width 49 height 33
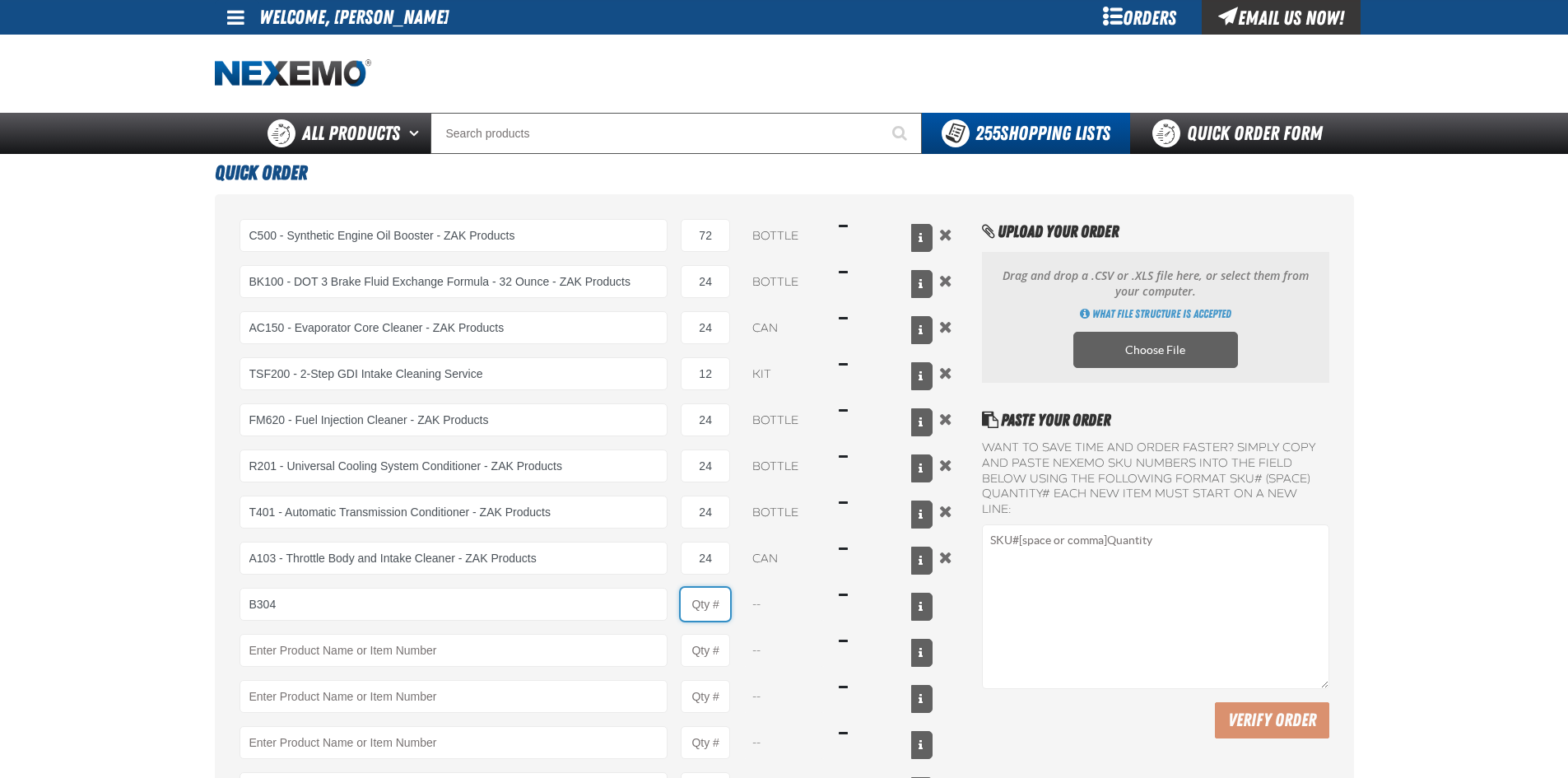
type input "B304 - Battery Service Kit - Cleaner &amp; Protector with Anti-Corrosion Pads -…"
type input "1"
select select "kit"
click at [728, 607] on input "1" at bounding box center [706, 604] width 49 height 33
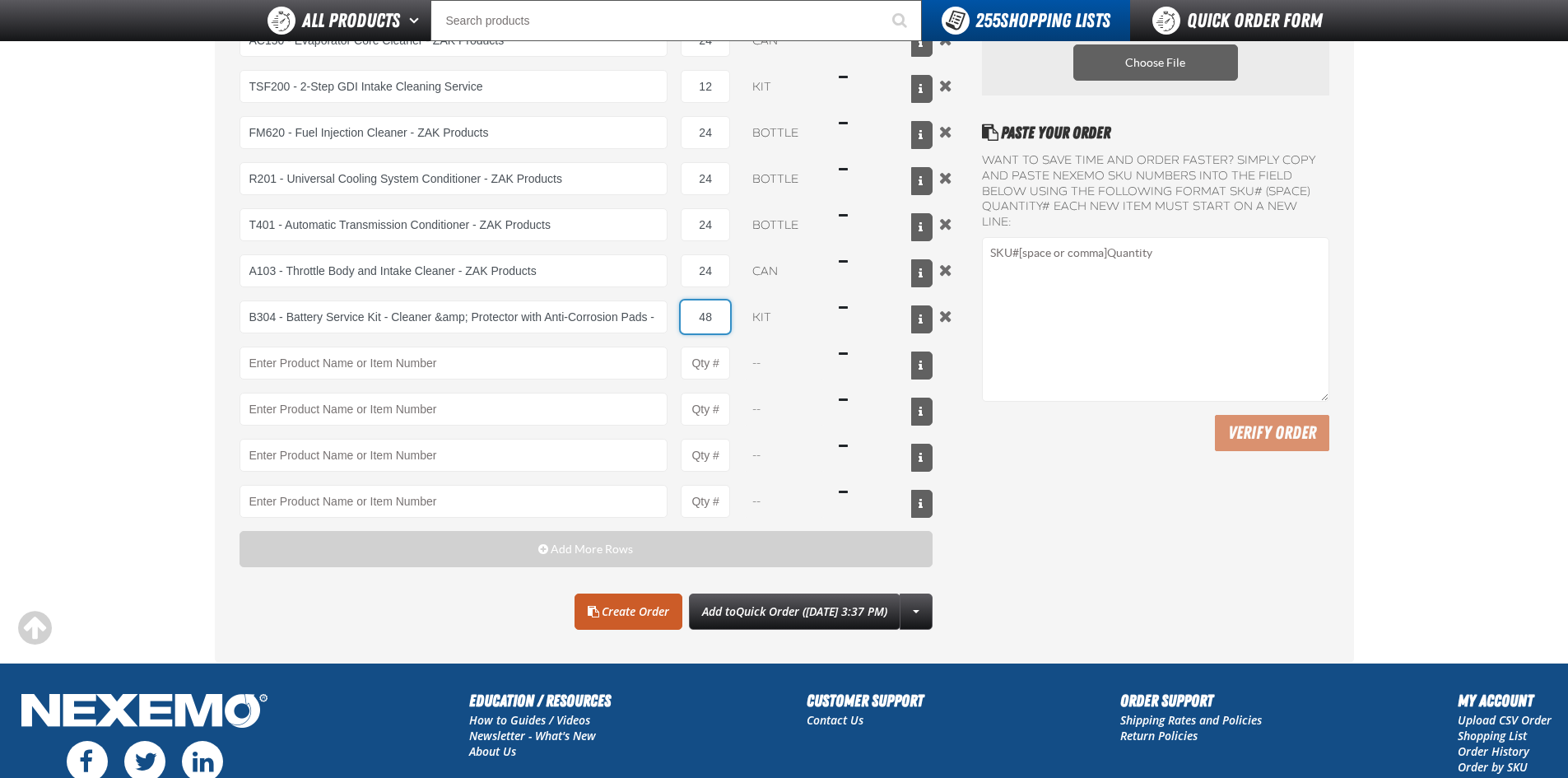
scroll to position [247, 0]
type input "48"
click at [600, 609] on link "Create Order" at bounding box center [628, 611] width 107 height 36
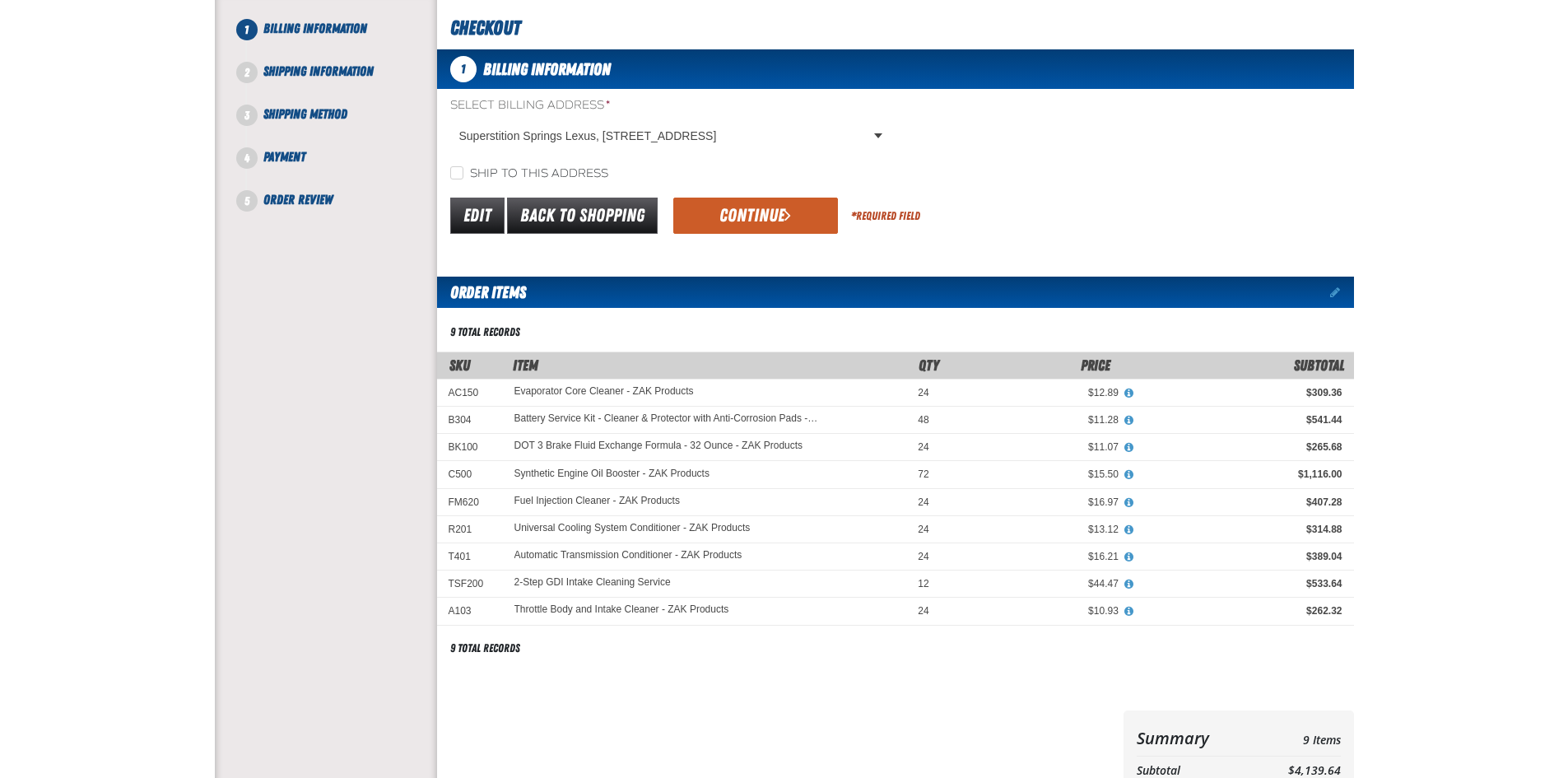
scroll to position [82, 0]
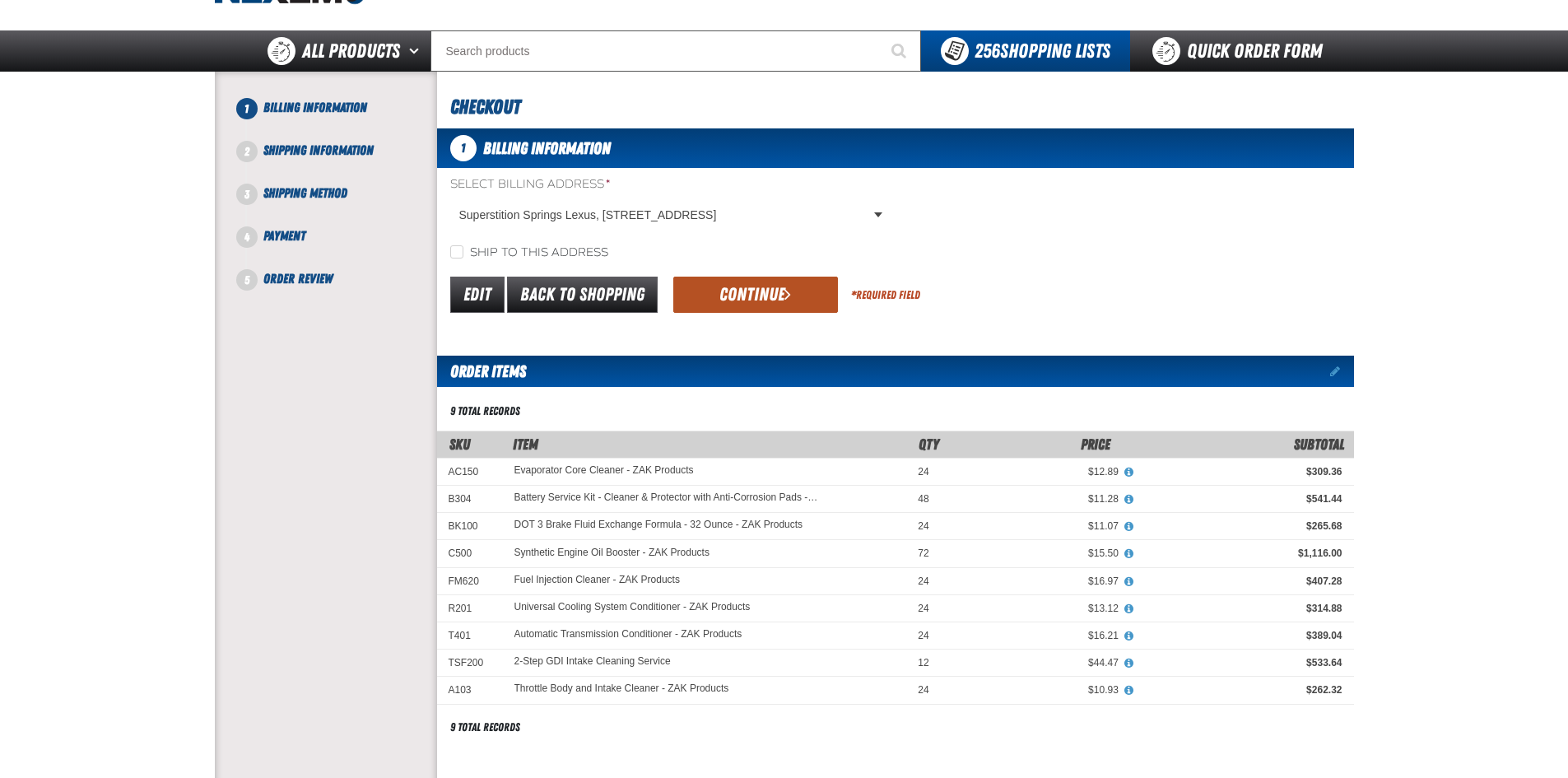
click at [736, 286] on button "Continue" at bounding box center [755, 294] width 165 height 36
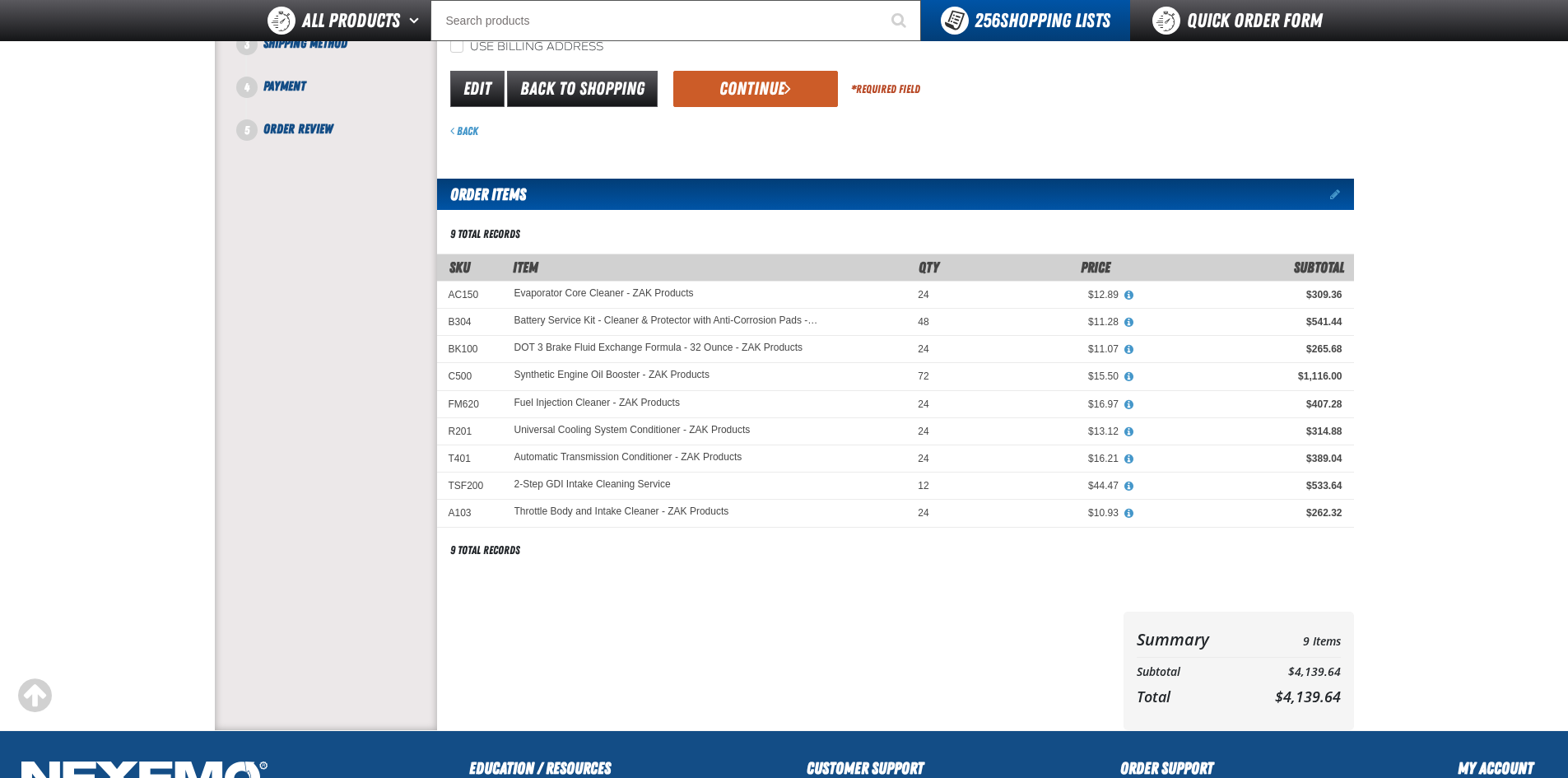
scroll to position [165, 0]
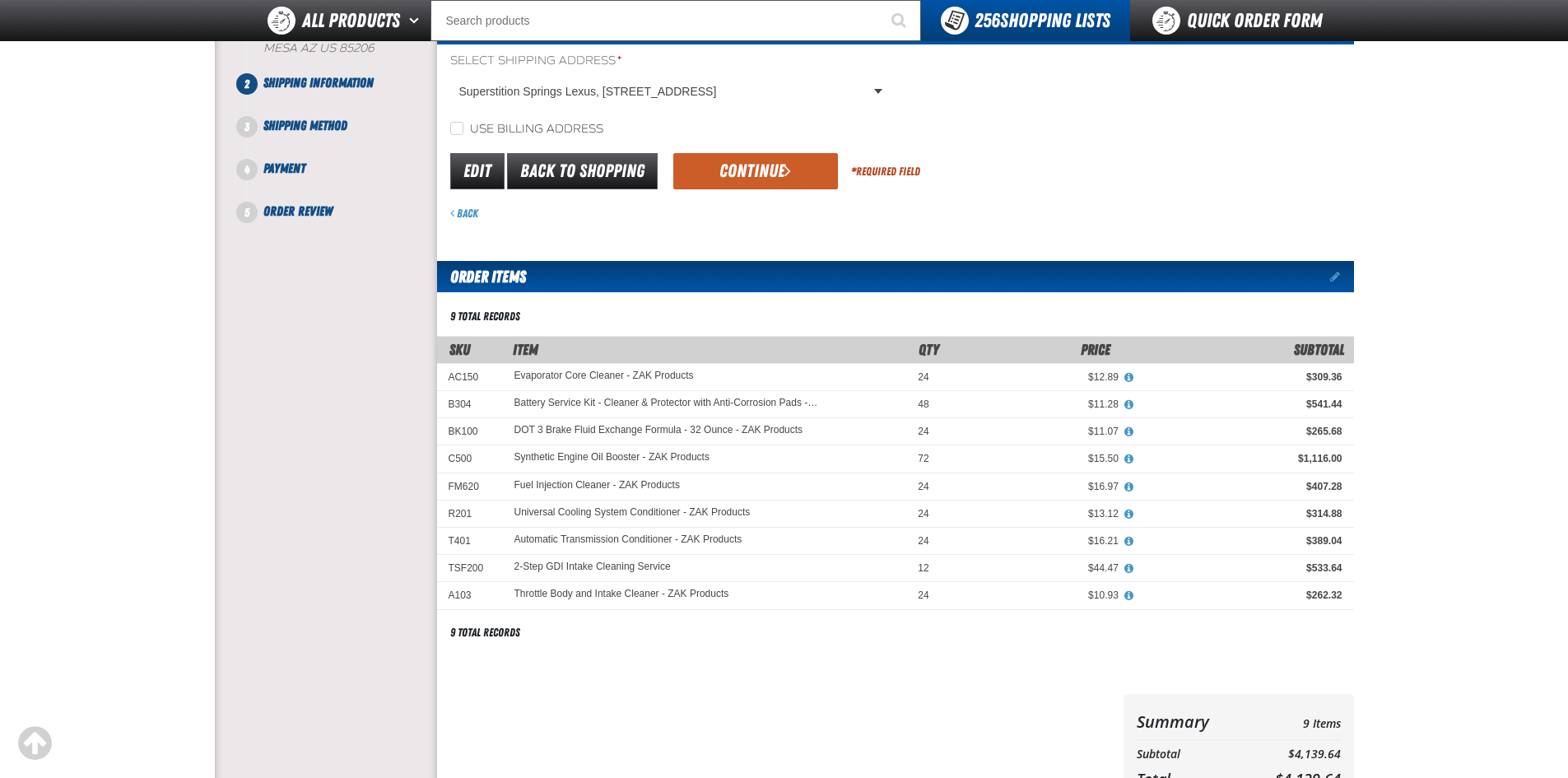
click at [758, 172] on button "Continue" at bounding box center [755, 171] width 165 height 36
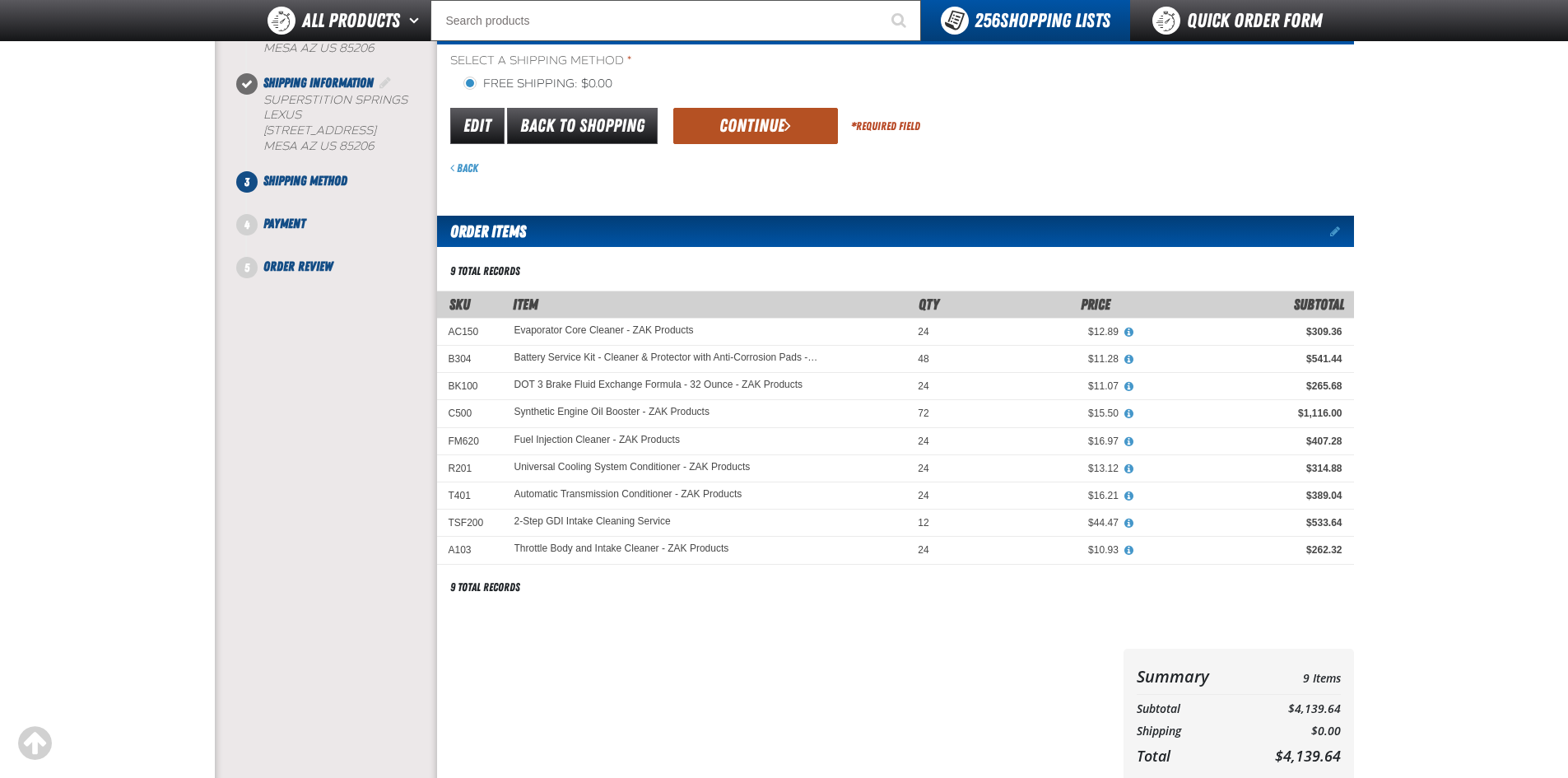
click at [753, 119] on button "Continue" at bounding box center [755, 125] width 165 height 36
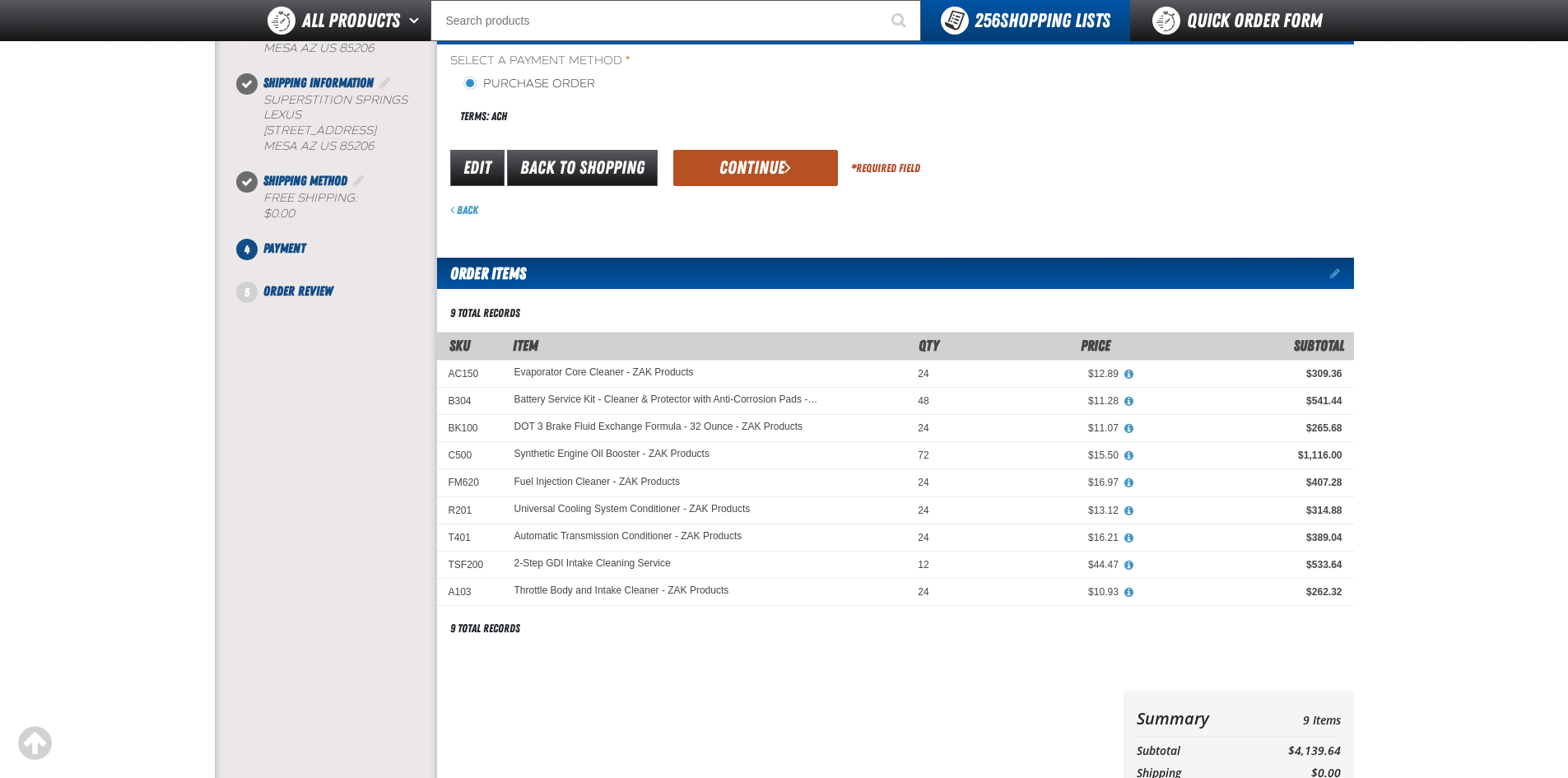
click at [777, 166] on button "Continue" at bounding box center [755, 167] width 165 height 36
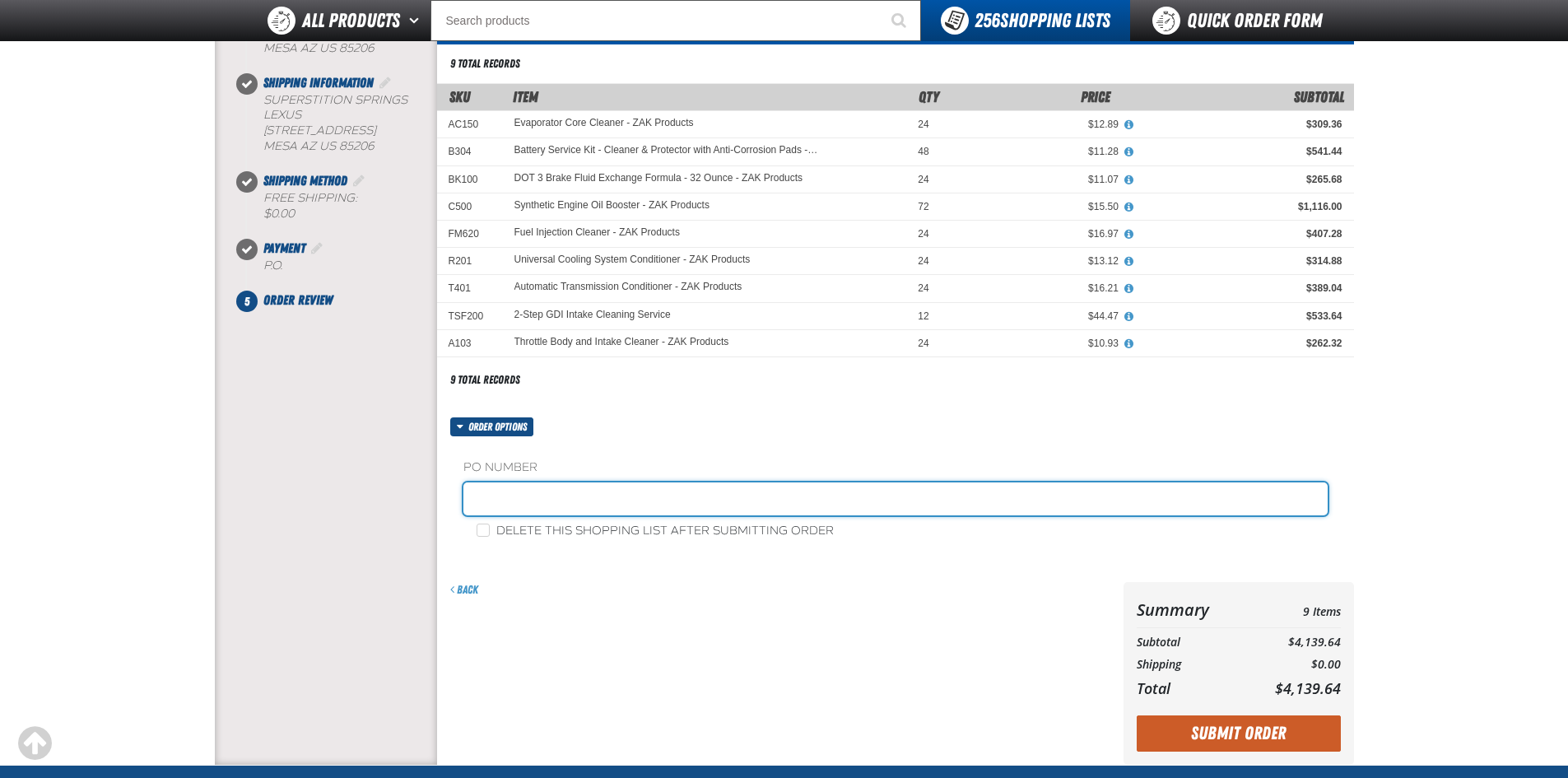
click at [534, 504] on input "text" at bounding box center [895, 499] width 864 height 33
type input "44999"
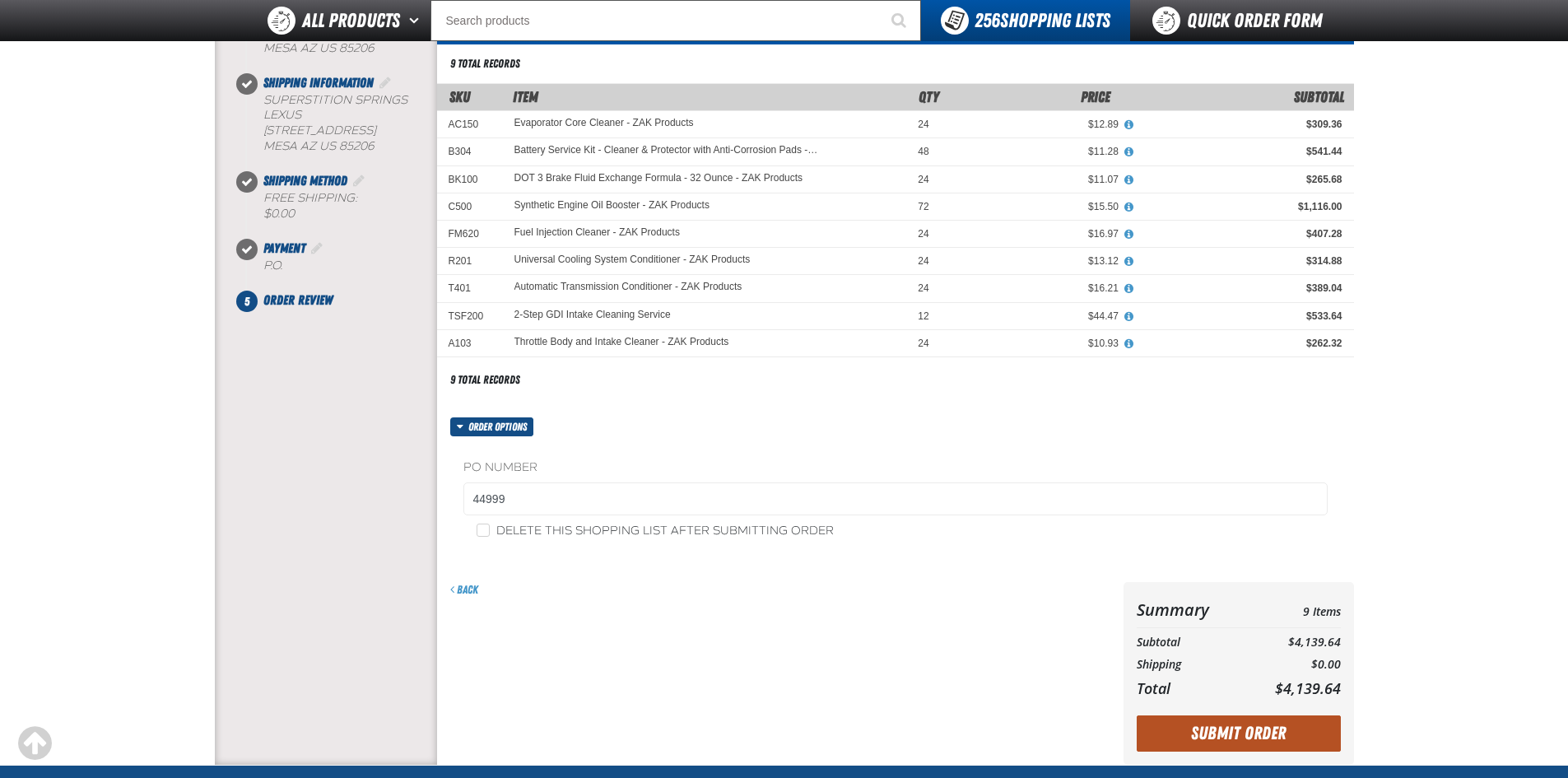
click at [1268, 736] on button "Submit Order" at bounding box center [1239, 733] width 204 height 36
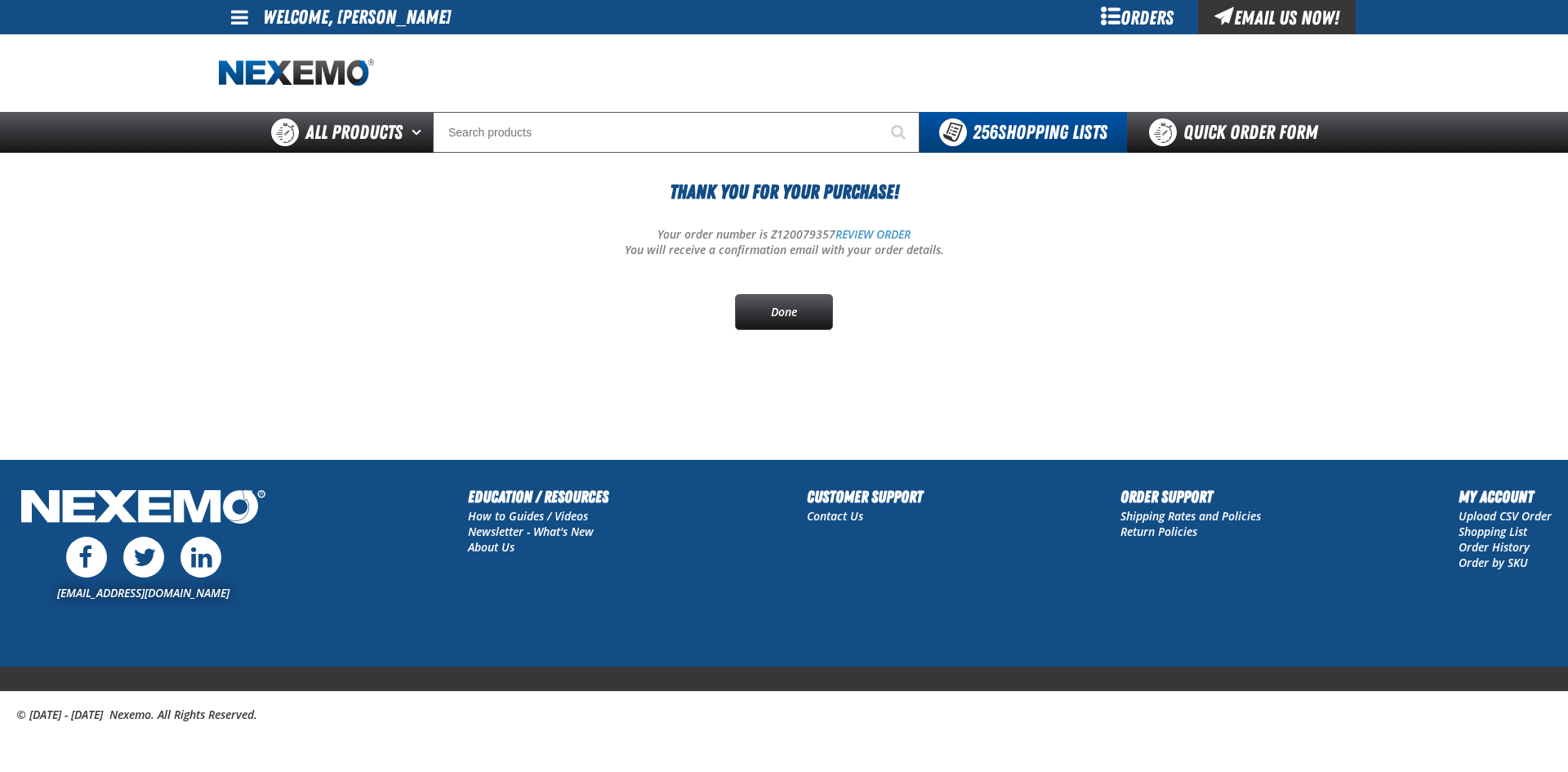
drag, startPoint x: 797, startPoint y: 306, endPoint x: 859, endPoint y: 311, distance: 62.2
click at [797, 306] on link "Done" at bounding box center [784, 311] width 98 height 36
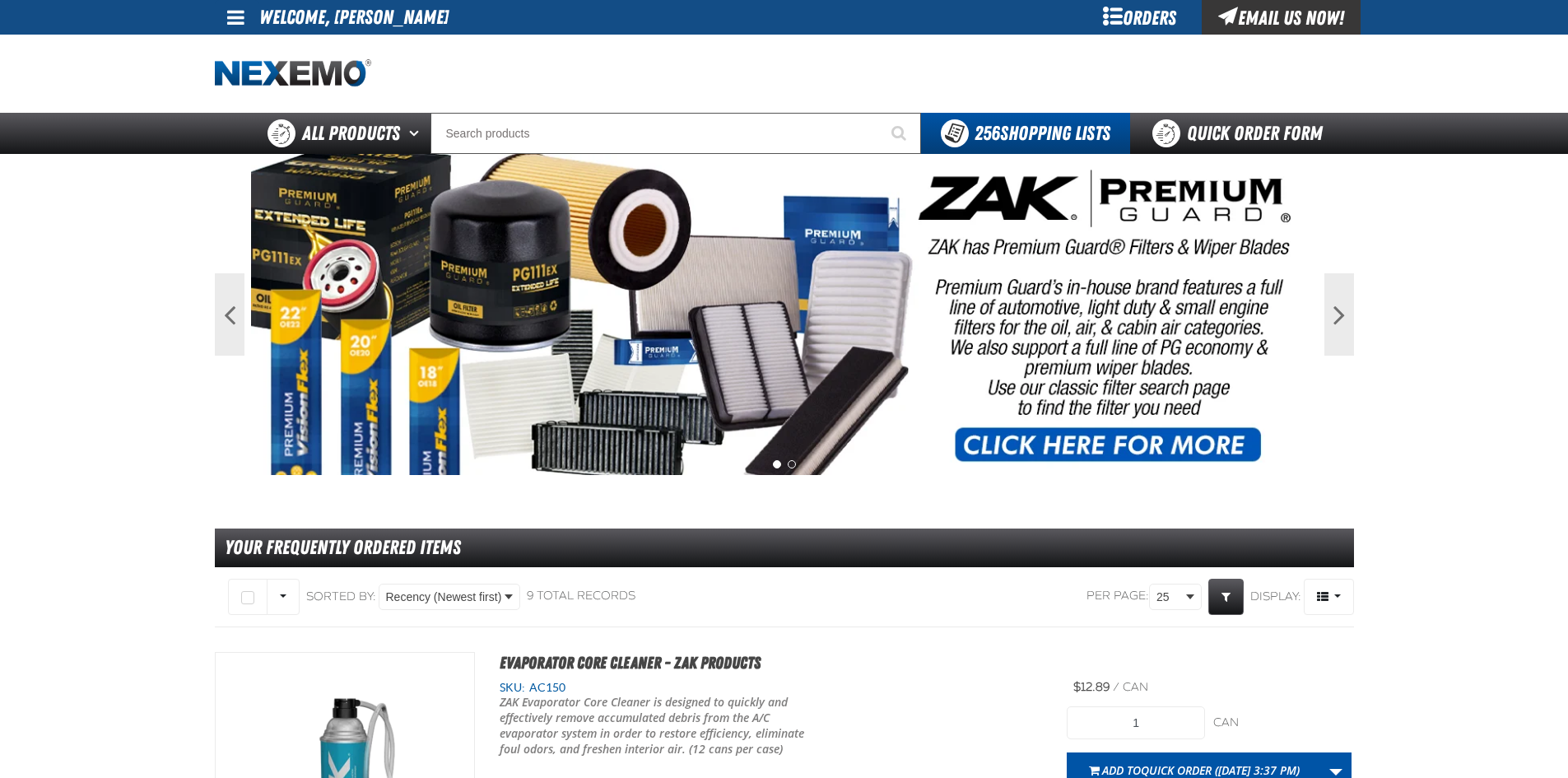
click at [1140, 17] on div "Orders" at bounding box center [1140, 17] width 123 height 34
